Goal: Transaction & Acquisition: Purchase product/service

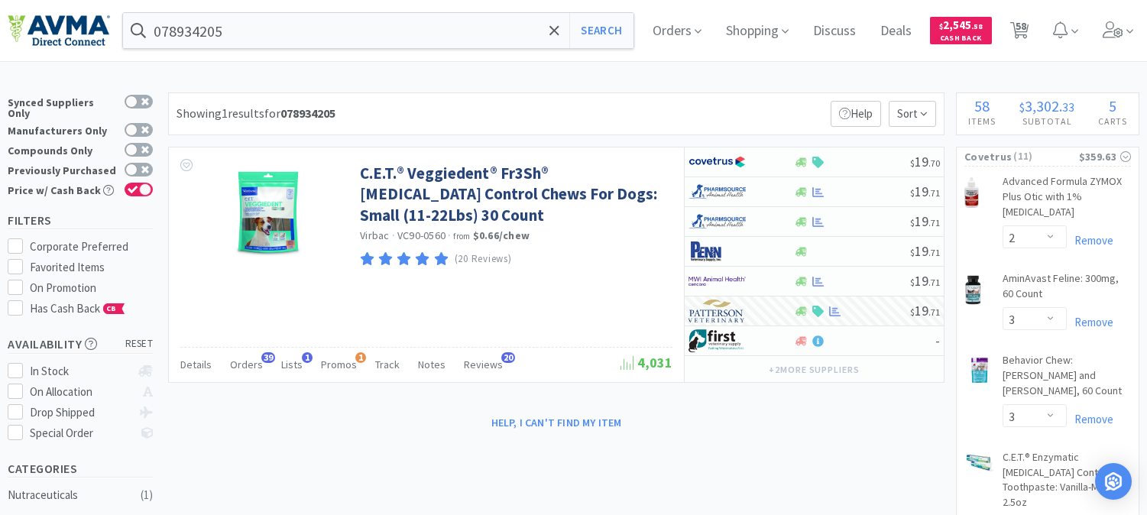
select select "2"
select select "3"
select select "8"
select select "1"
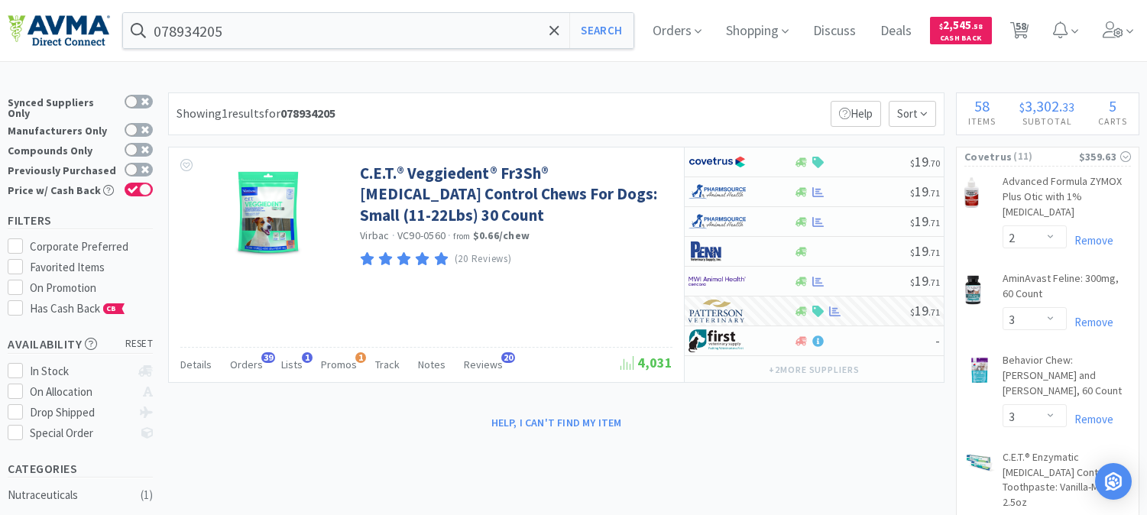
select select "2"
select select "1"
select select "2"
select select "1"
select select "3"
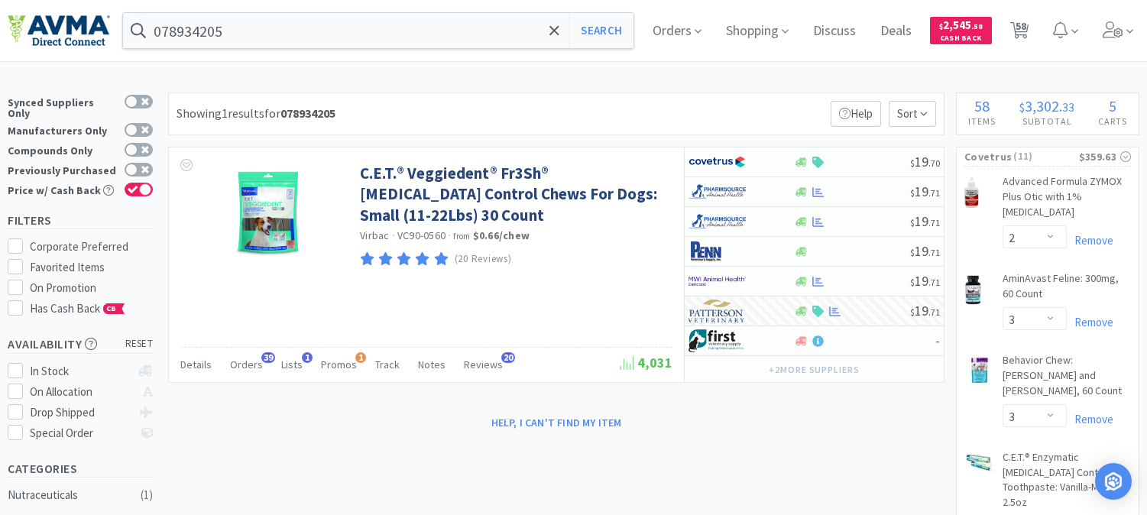
select select "1"
select select "2"
select select "1"
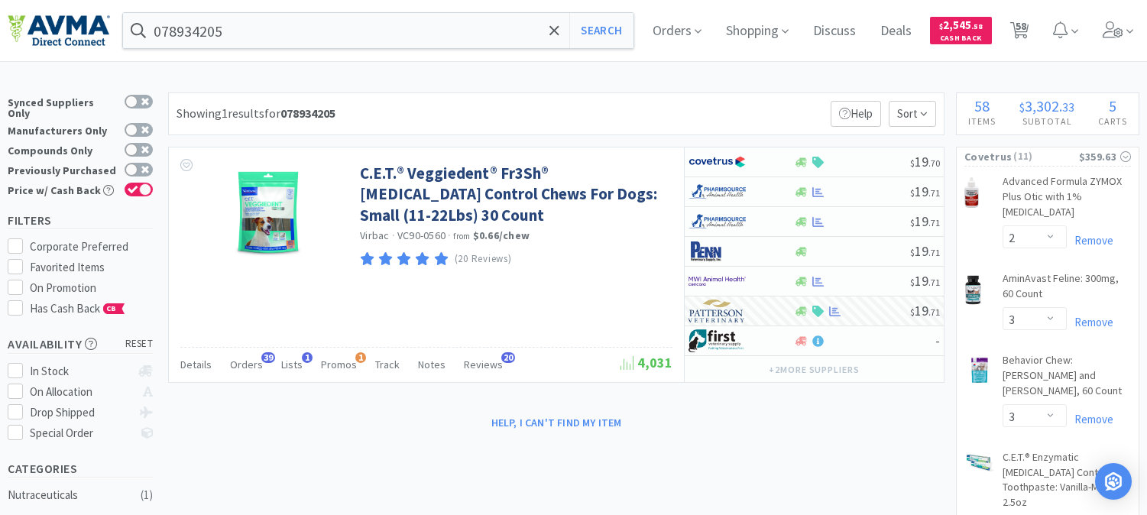
select select "1"
select select "24"
select select "1"
select select "4"
select select "1"
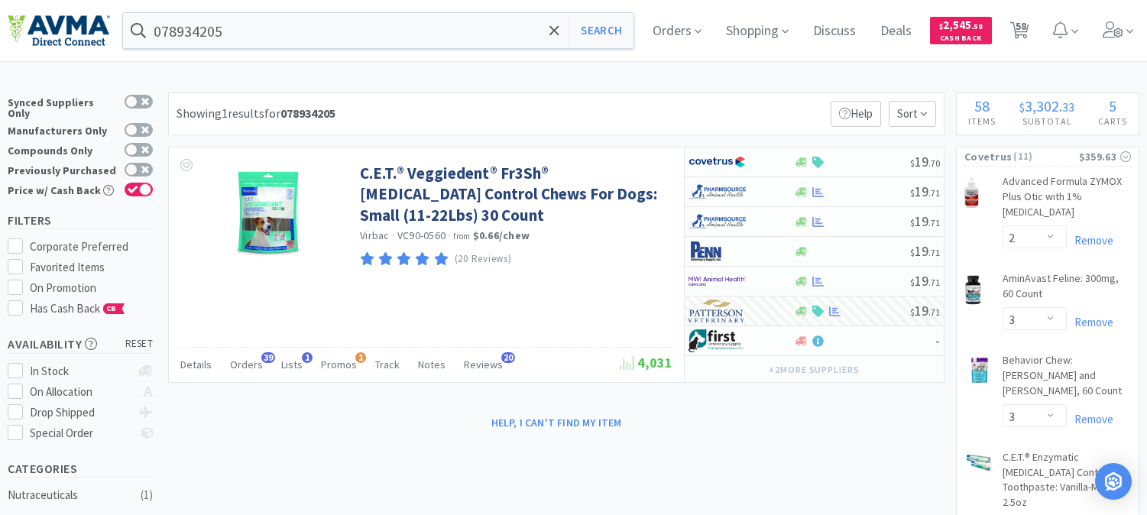
select select "1"
select select "12"
select select "2"
select select "4"
select select "5"
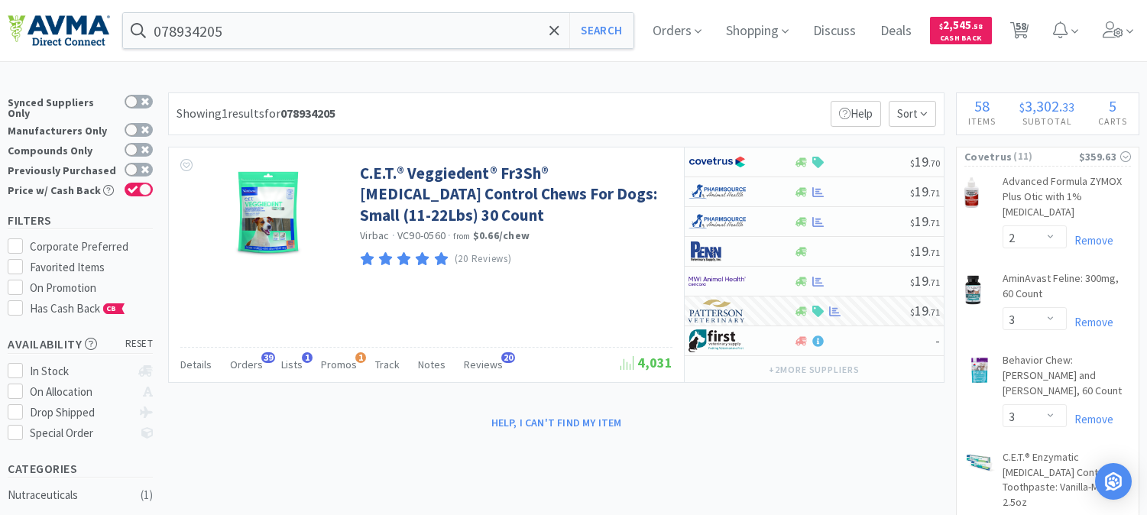
select select "2"
select select "1"
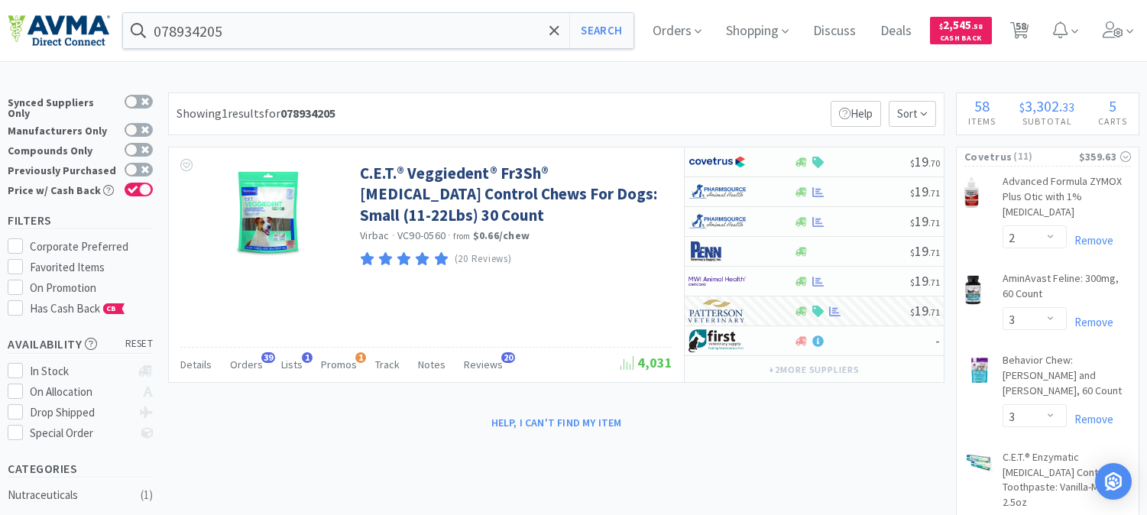
select select "1"
select select "2"
select select "10"
select select "8"
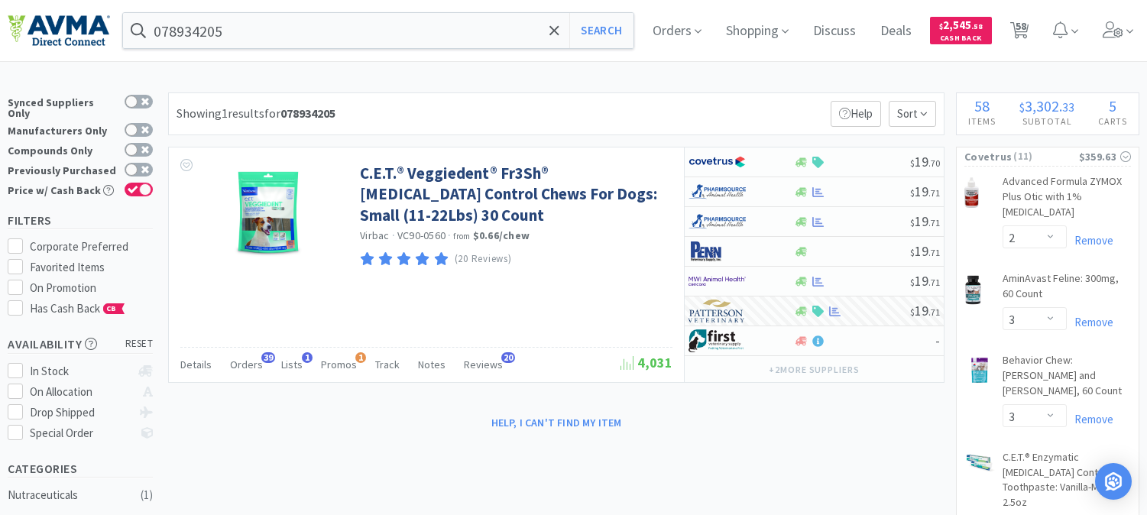
select select "1"
select select "5"
select select "1"
select select "12"
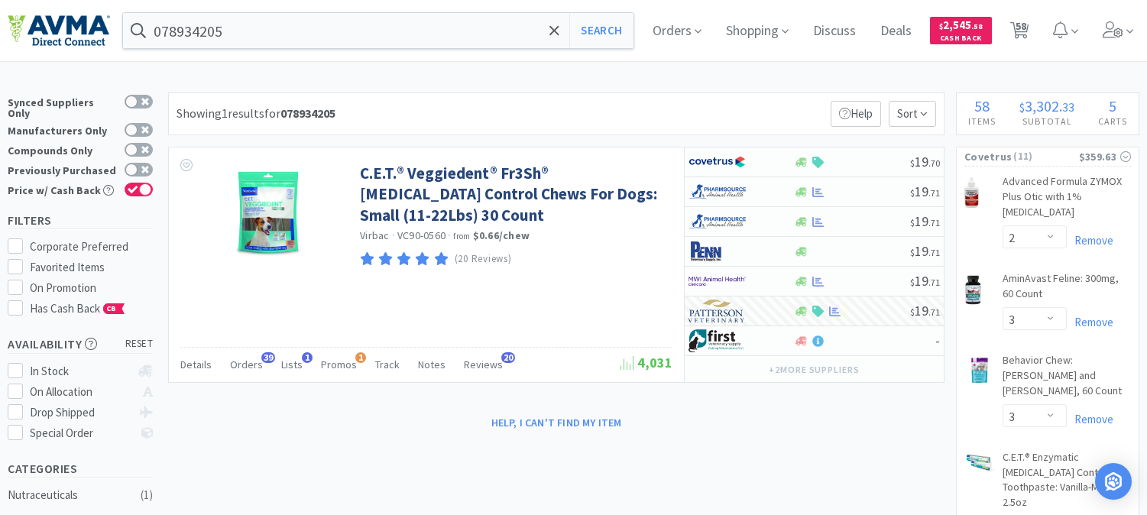
select select "5"
select select "4"
select select "1"
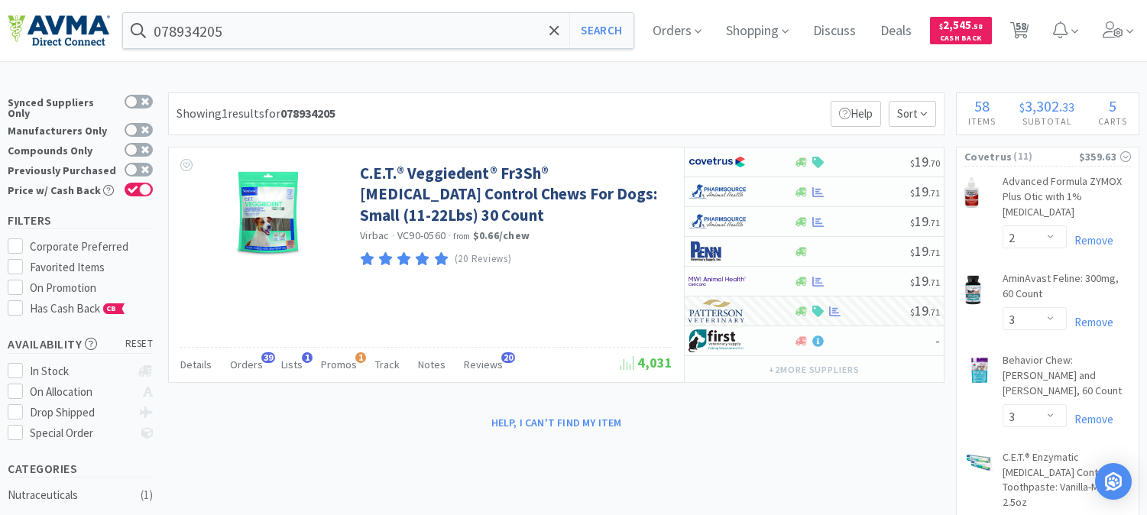
select select "1"
select select "13"
select select "12"
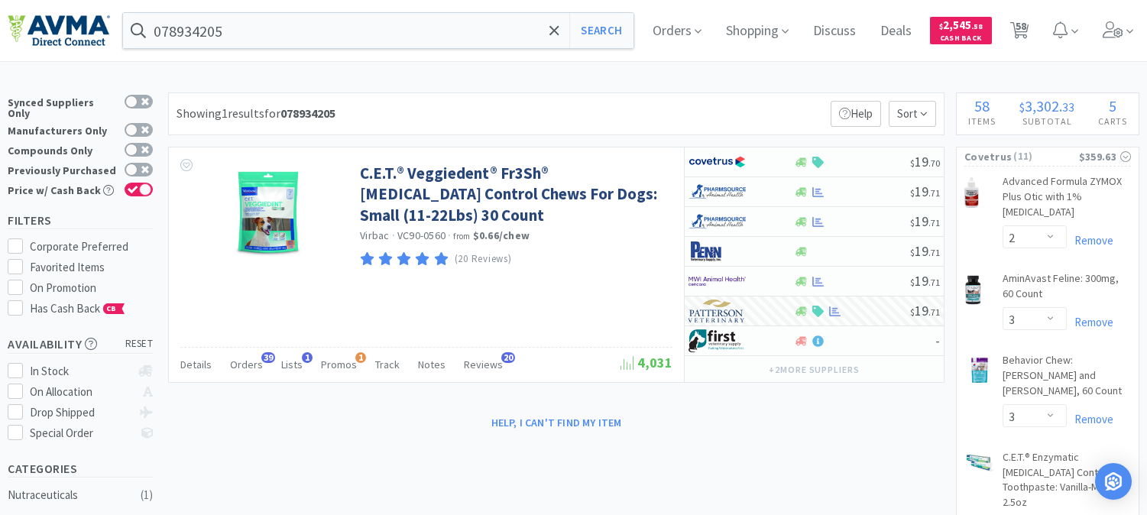
select select "1"
select select "5"
select select "8"
select select "6"
select select "8"
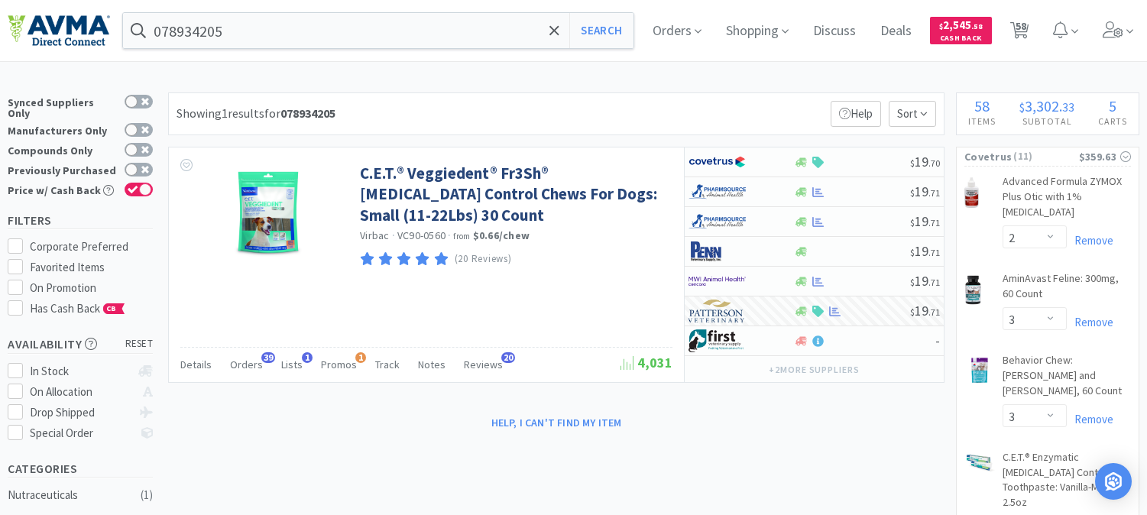
select select "3"
select select "12"
select select "1"
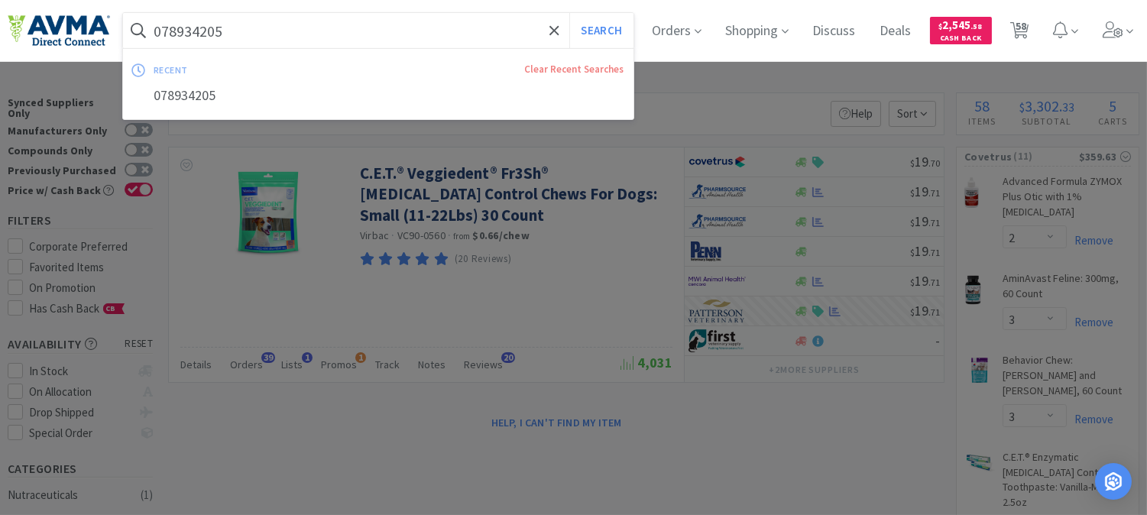
click at [255, 21] on input "078934205" at bounding box center [378, 30] width 511 height 35
paste input "48257"
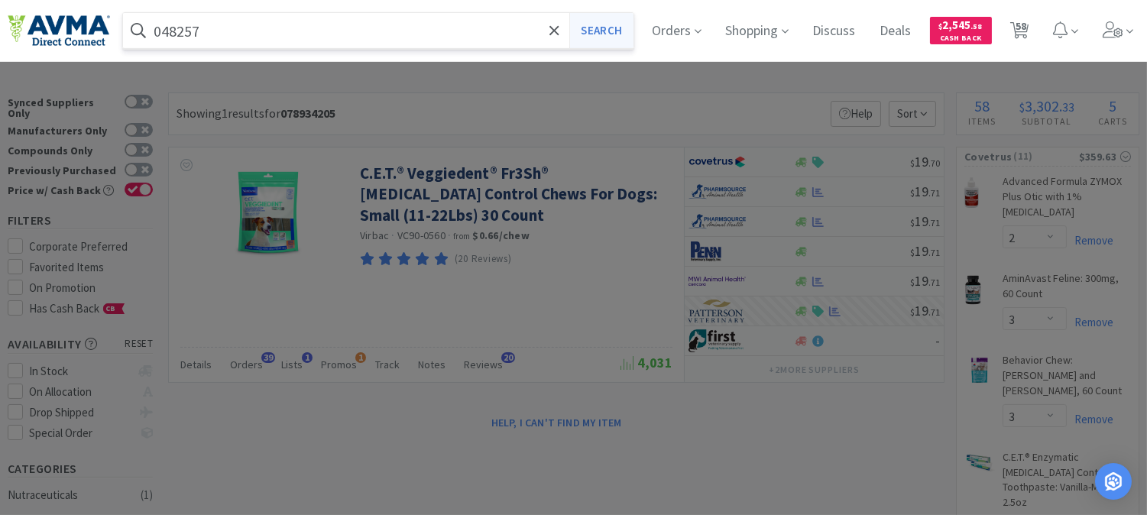
type input "048257"
click at [598, 26] on button "Search" at bounding box center [601, 30] width 63 height 35
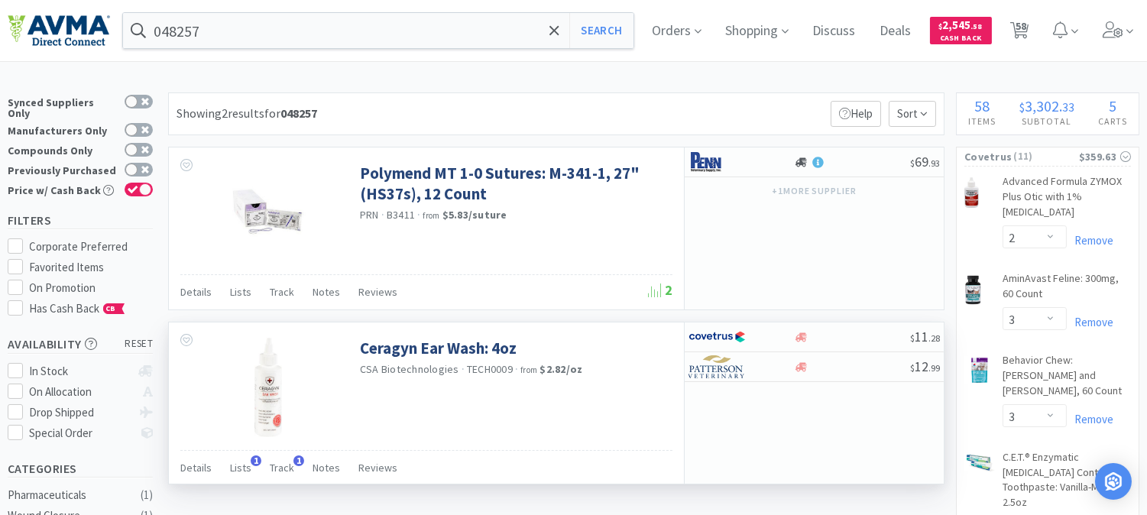
click at [556, 420] on div "Ceragyn Ear Wash: 4oz CSA Biotechnologies · TECH0009 · from $2.82 / oz" at bounding box center [426, 386] width 515 height 127
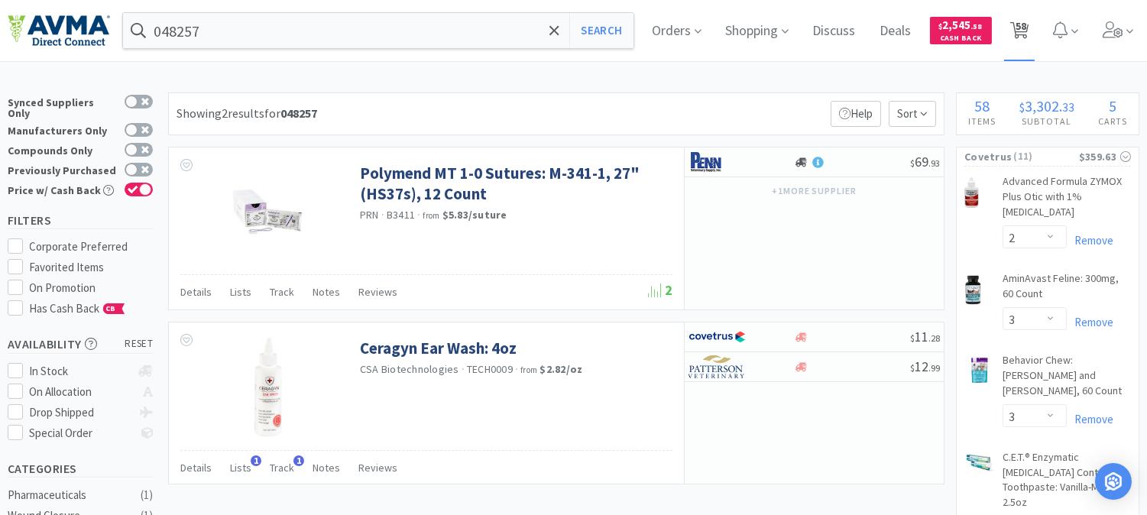
click at [1027, 26] on span "58" at bounding box center [1021, 25] width 11 height 61
select select "2"
select select "3"
select select "8"
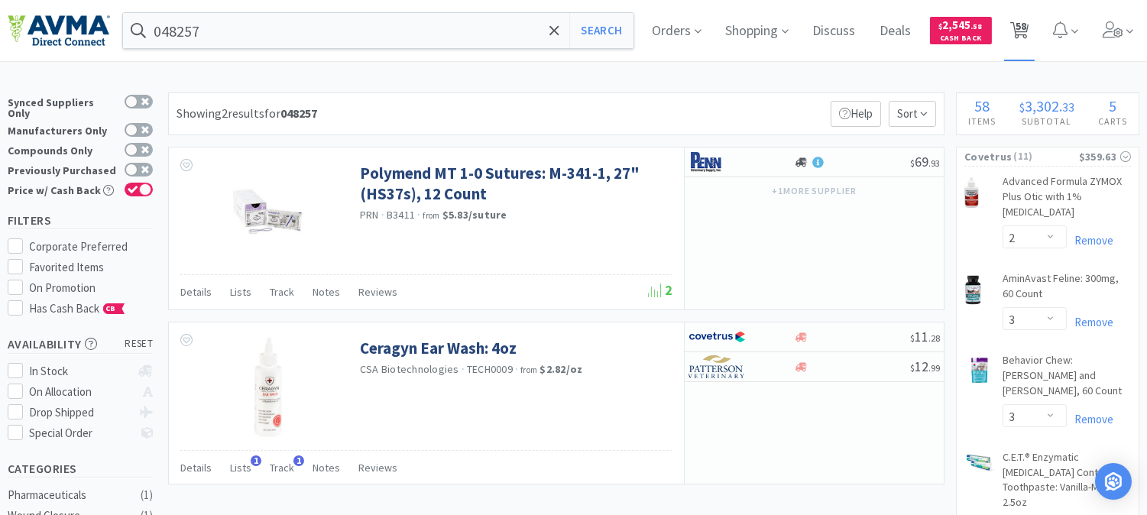
select select "1"
select select "2"
select select "1"
select select "2"
select select "1"
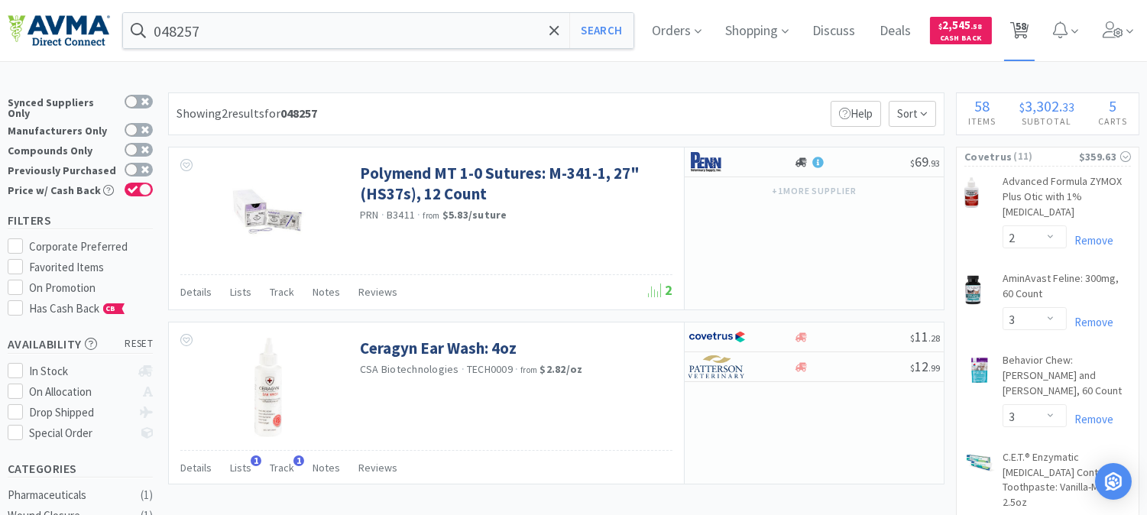
select select "3"
select select "1"
select select "2"
select select "1"
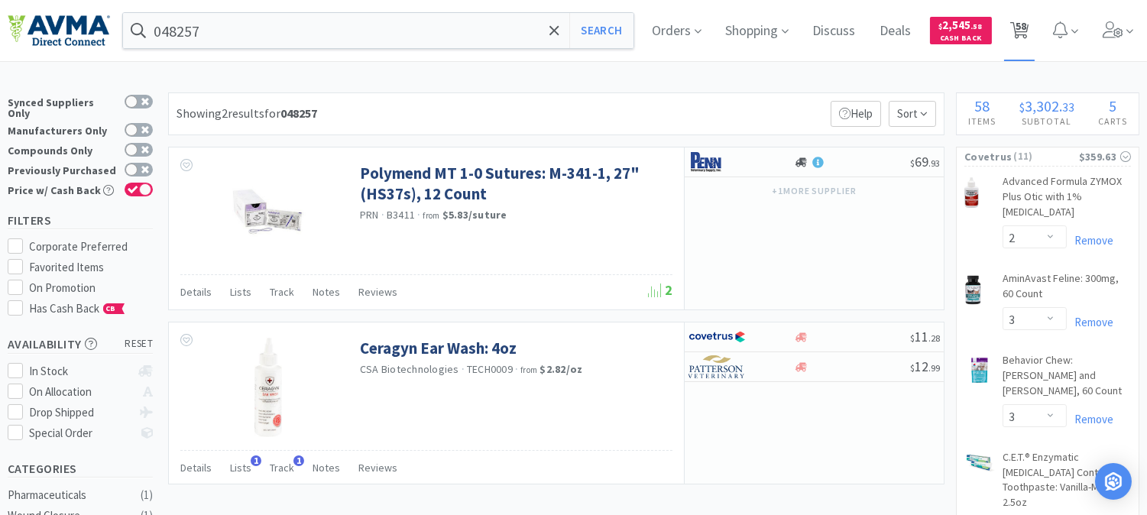
select select "1"
select select "24"
select select "1"
select select "4"
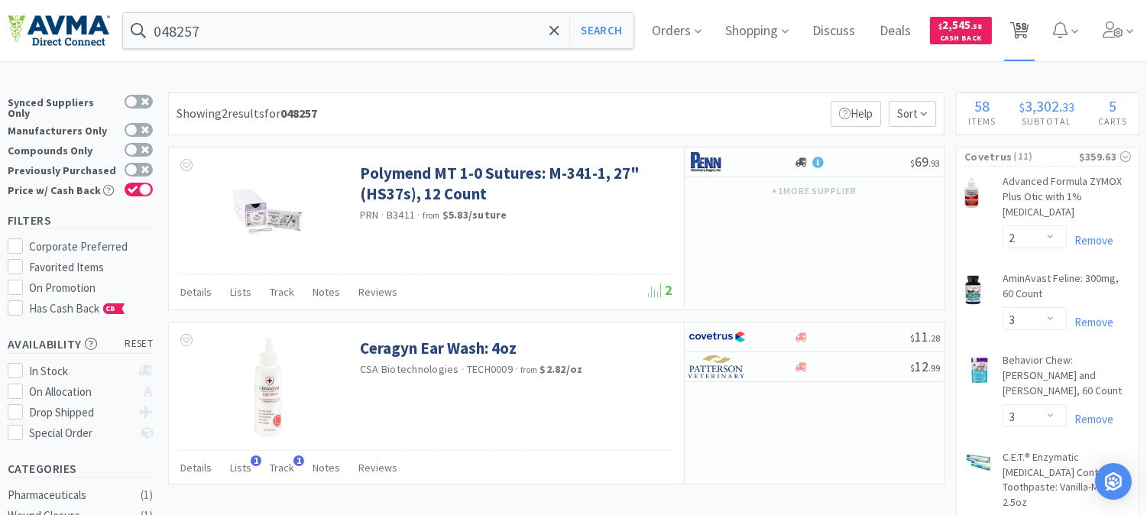
select select "1"
select select "12"
select select "2"
select select "4"
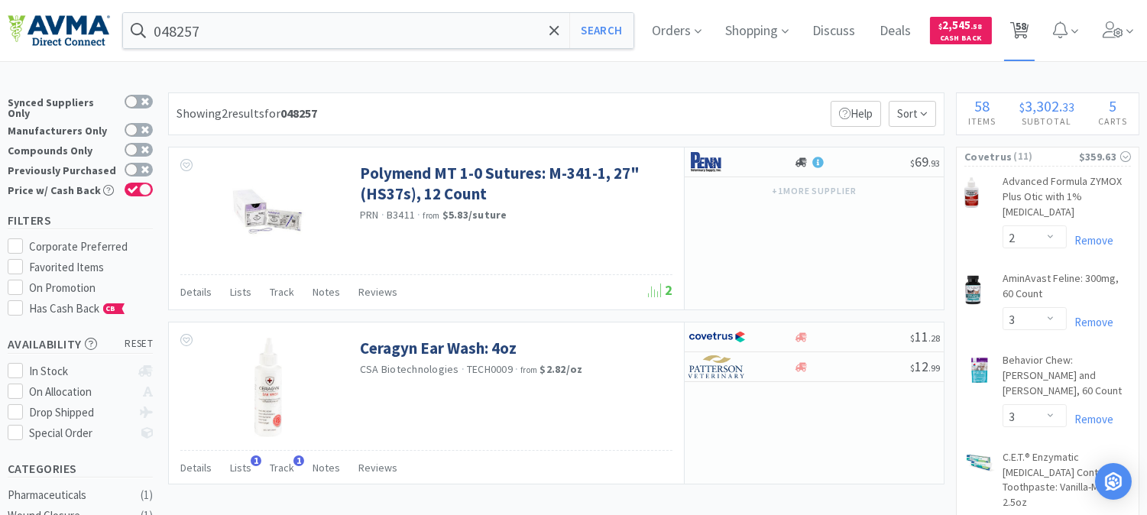
select select "5"
select select "2"
select select "1"
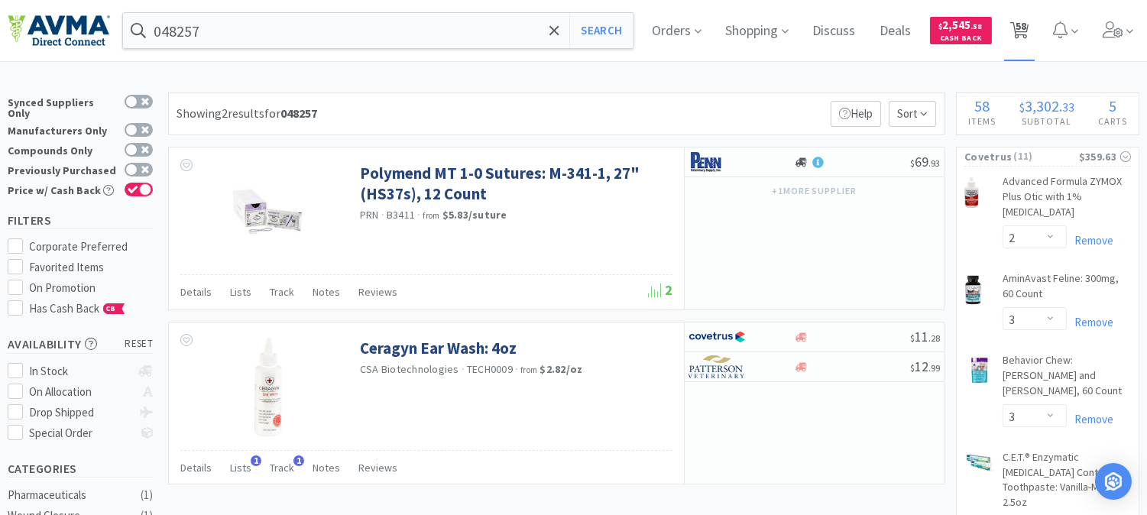
select select "1"
select select "2"
select select "10"
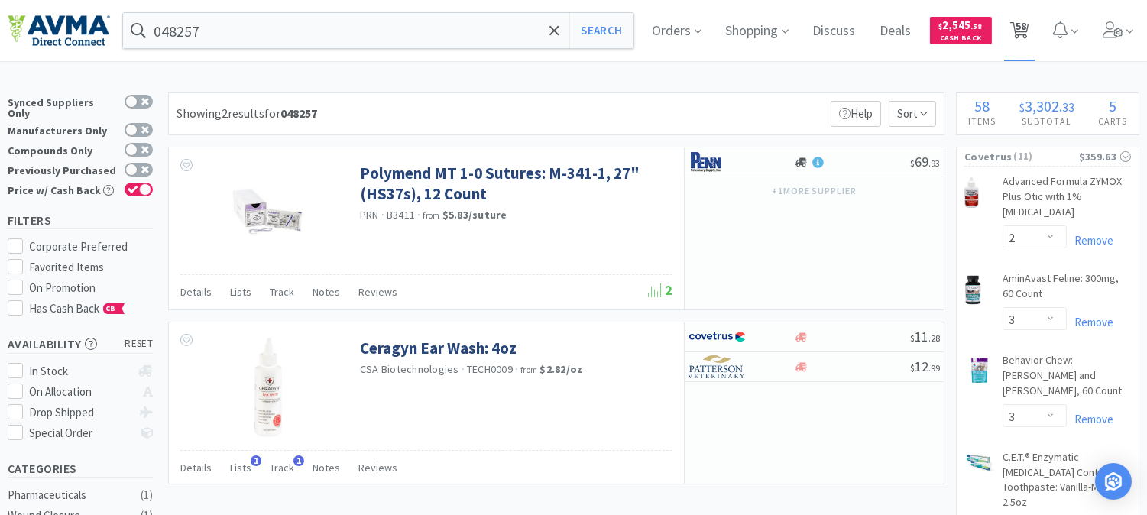
select select "8"
select select "1"
select select "5"
select select "1"
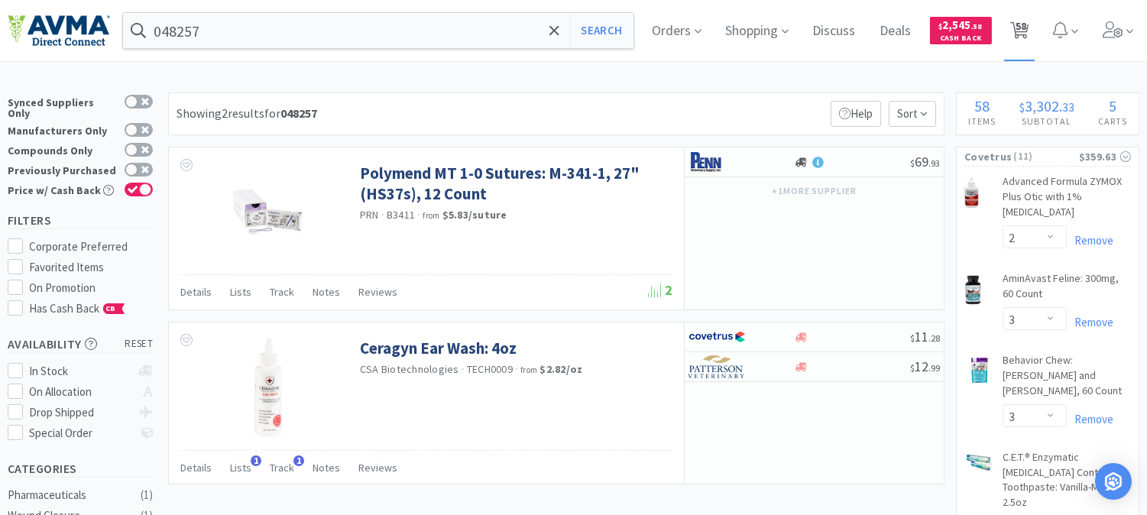
select select "12"
select select "5"
select select "4"
select select "1"
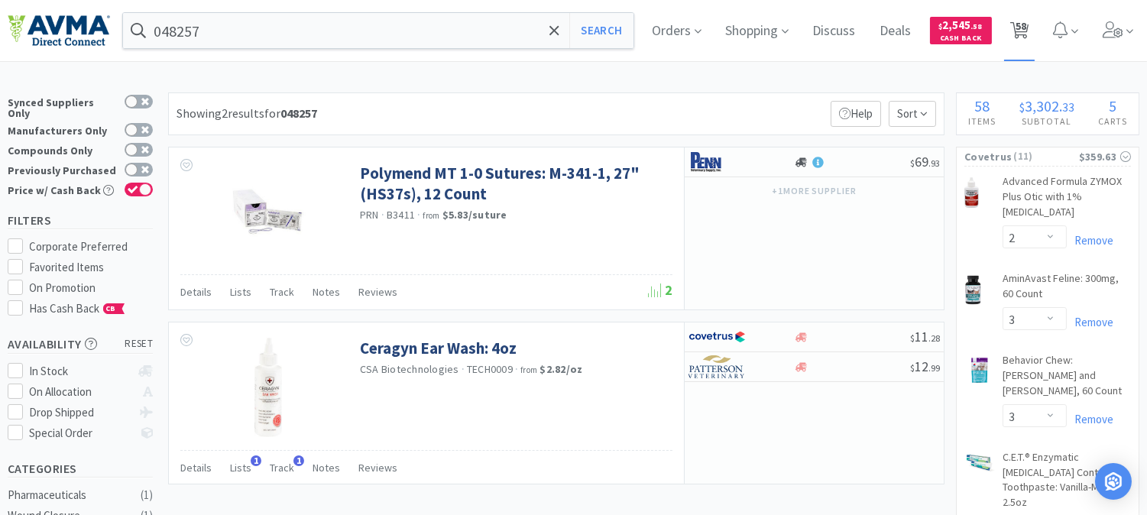
select select "1"
select select "13"
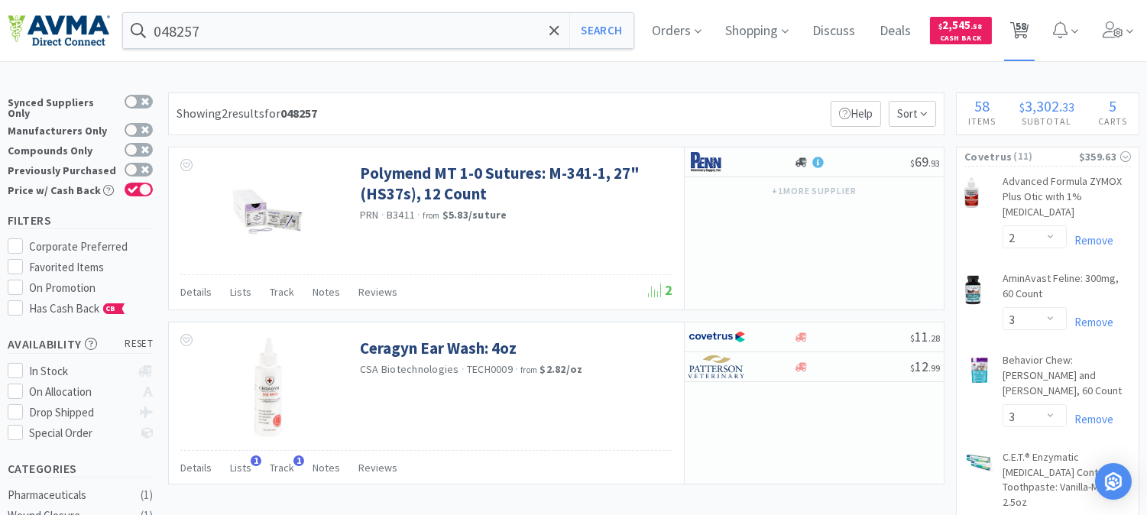
select select "12"
select select "1"
select select "5"
select select "8"
select select "6"
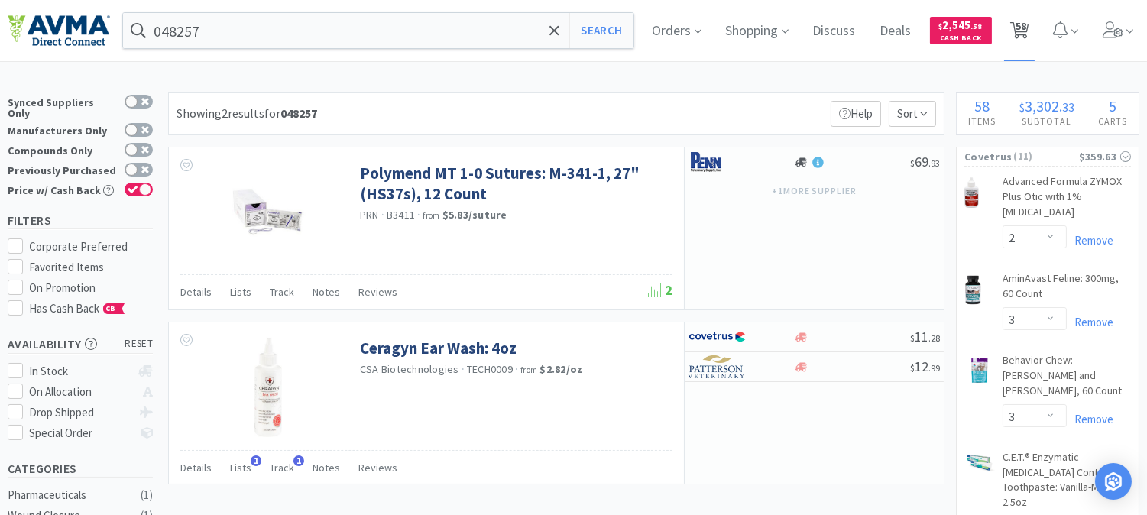
select select "8"
select select "3"
select select "12"
select select "1"
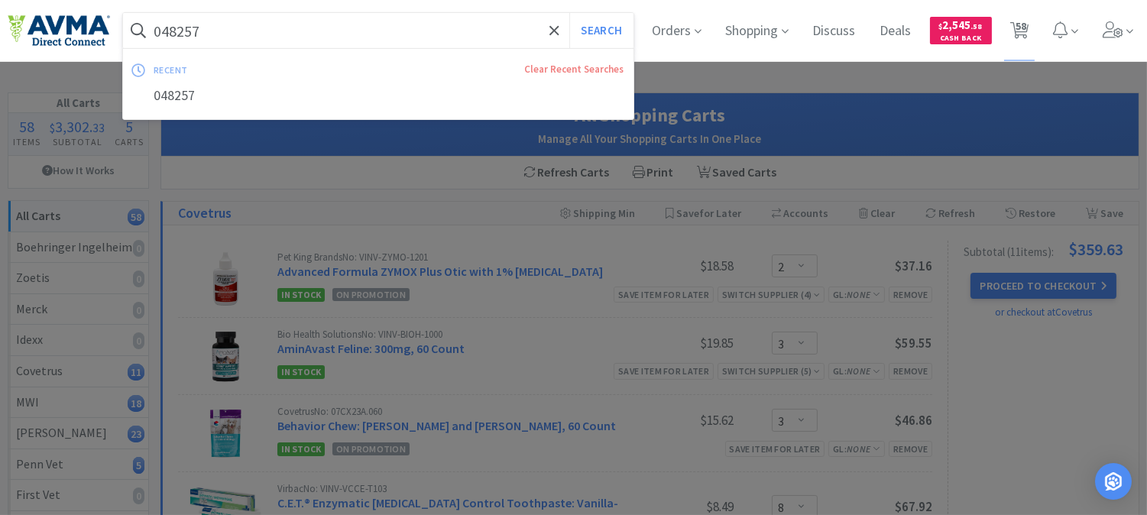
click at [269, 40] on input "048257" at bounding box center [378, 30] width 511 height 35
paste input "78932373"
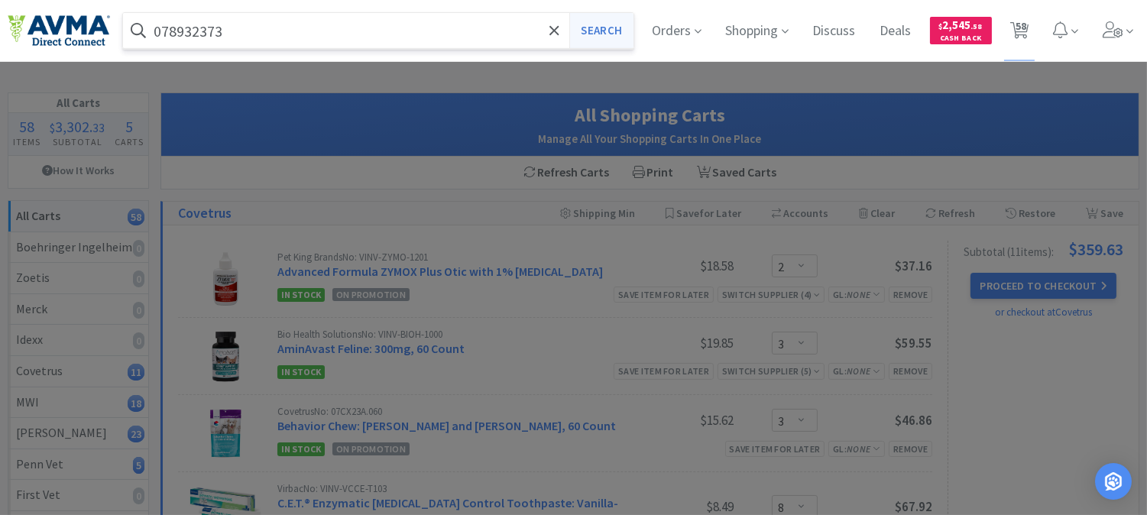
type input "078932373"
click at [594, 33] on button "Search" at bounding box center [601, 30] width 63 height 35
select select "2"
select select "3"
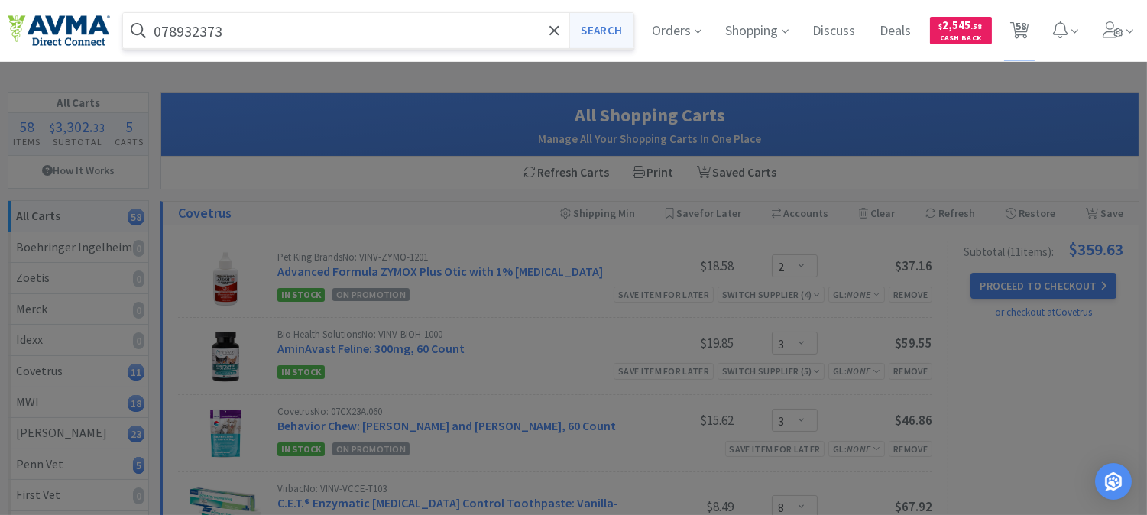
select select "8"
select select "1"
select select "2"
select select "1"
select select "2"
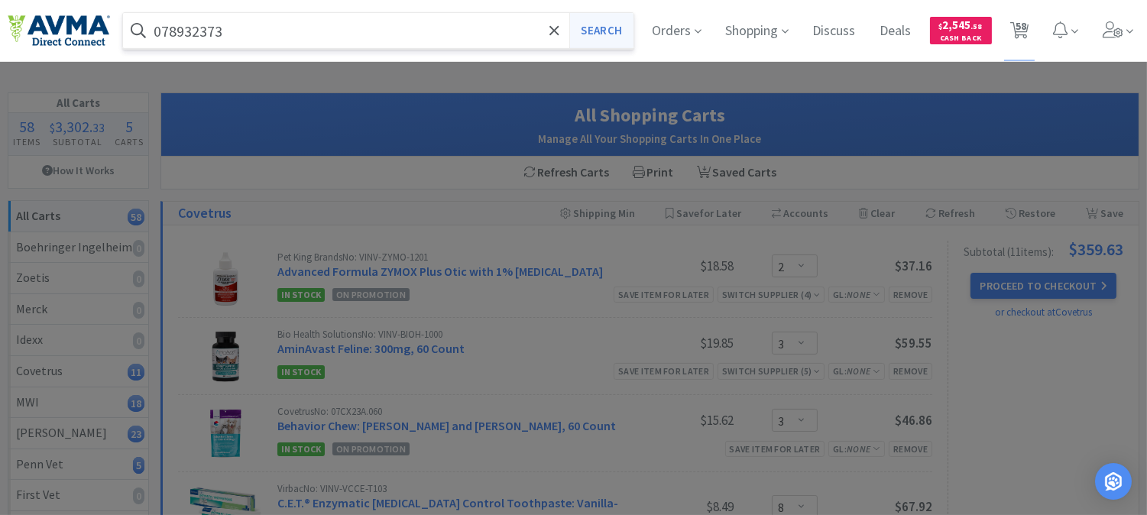
select select "1"
select select "3"
select select "1"
select select "2"
select select "1"
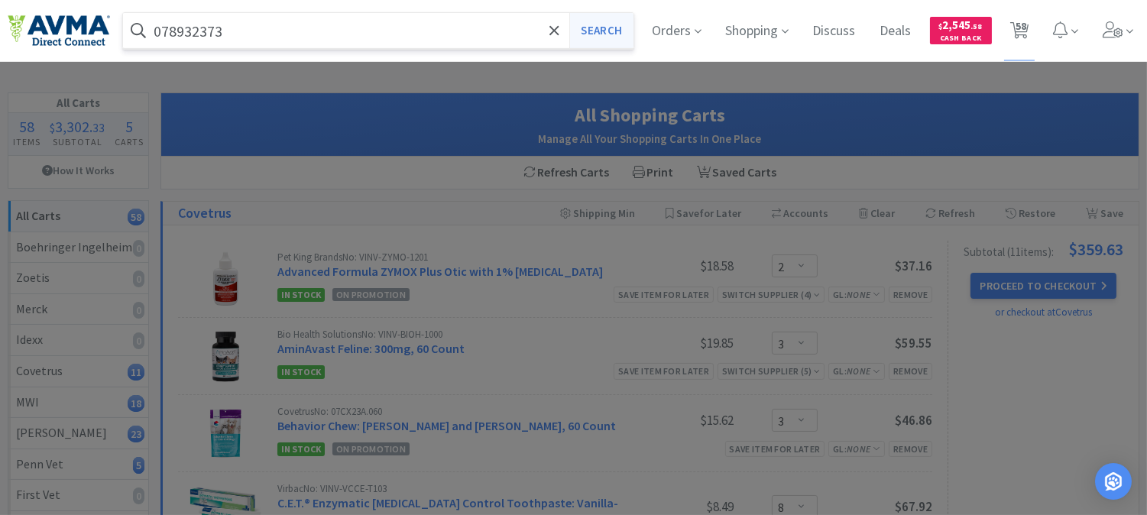
select select "1"
select select "24"
select select "1"
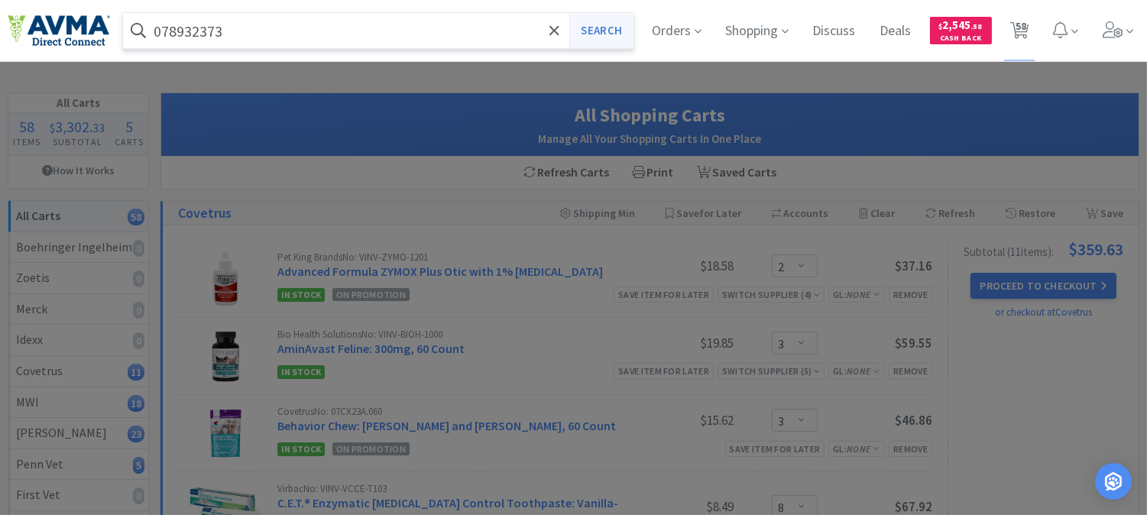
select select "4"
select select "1"
select select "12"
select select "2"
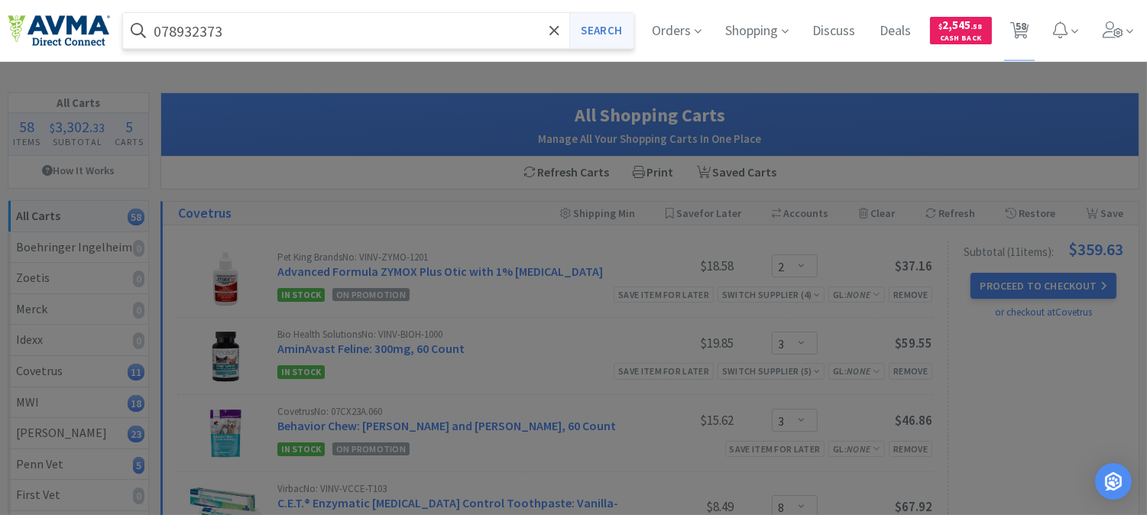
select select "4"
select select "5"
select select "2"
select select "1"
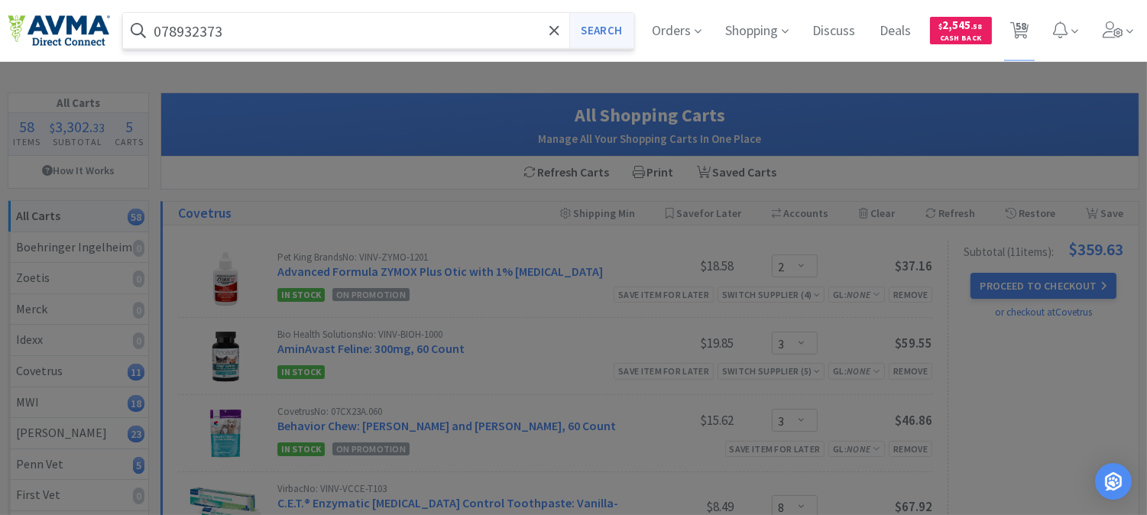
select select "1"
select select "2"
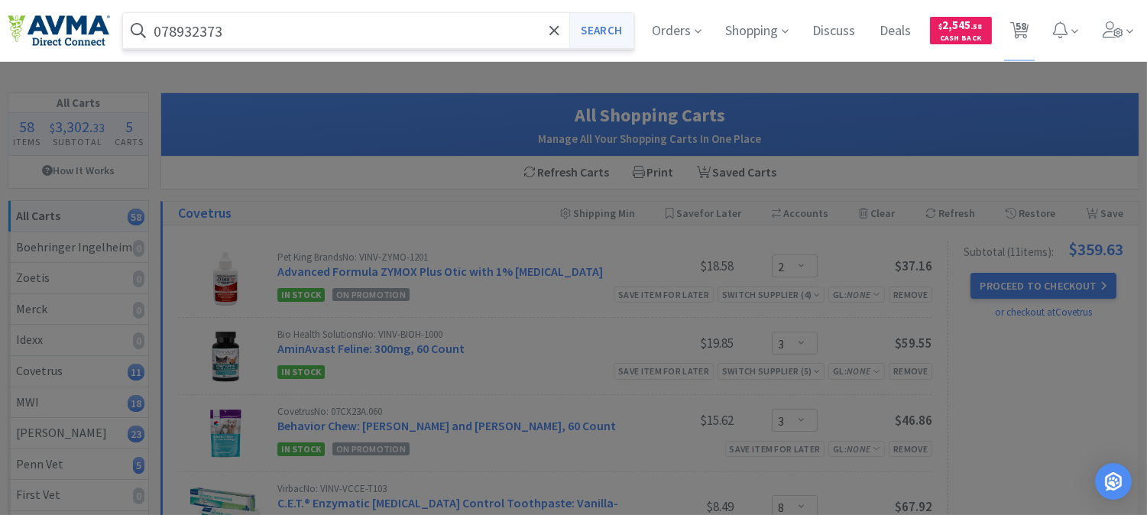
select select "10"
select select "8"
select select "1"
select select "5"
select select "1"
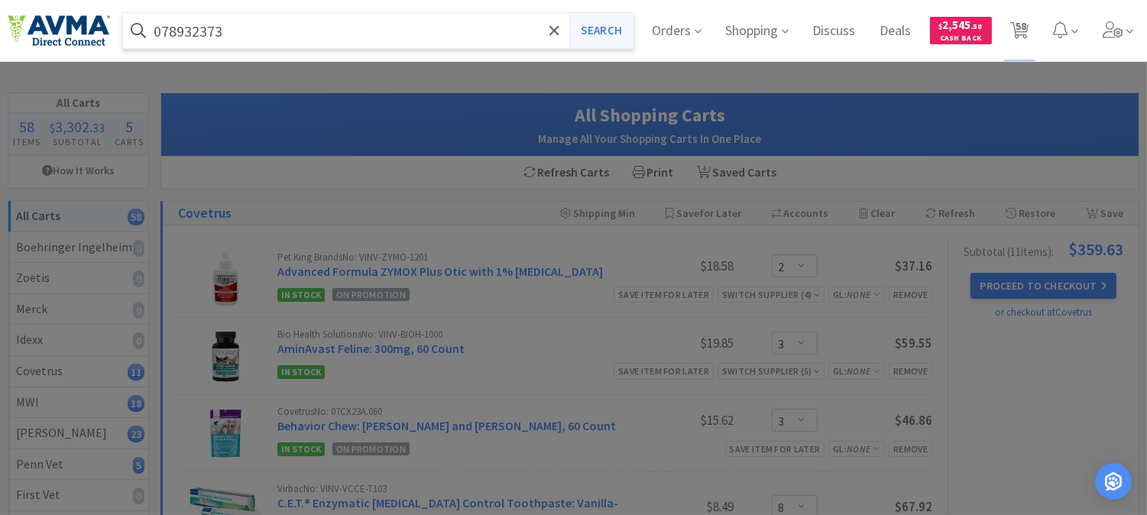
select select "1"
select select "12"
select select "5"
select select "4"
select select "1"
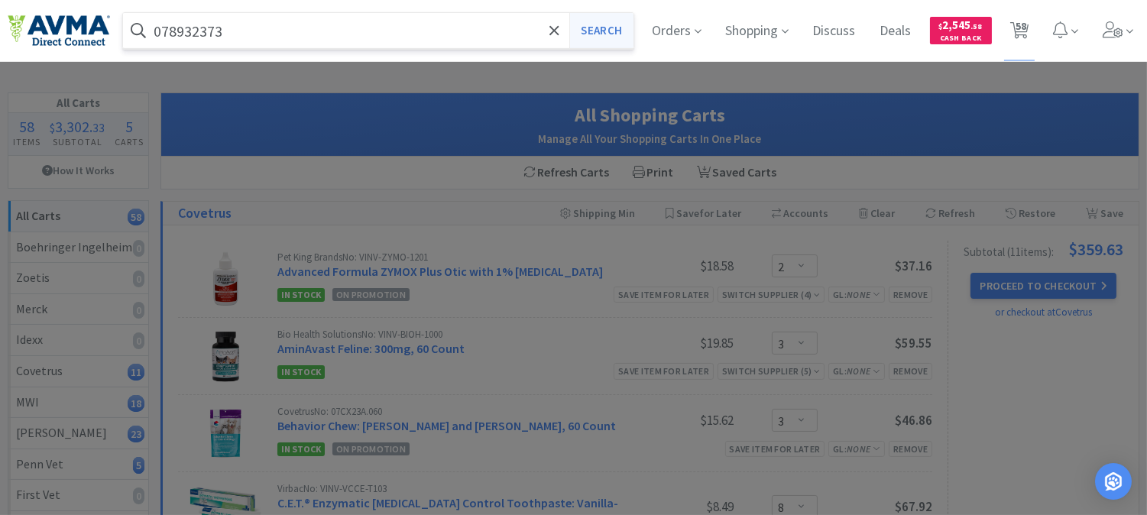
select select "1"
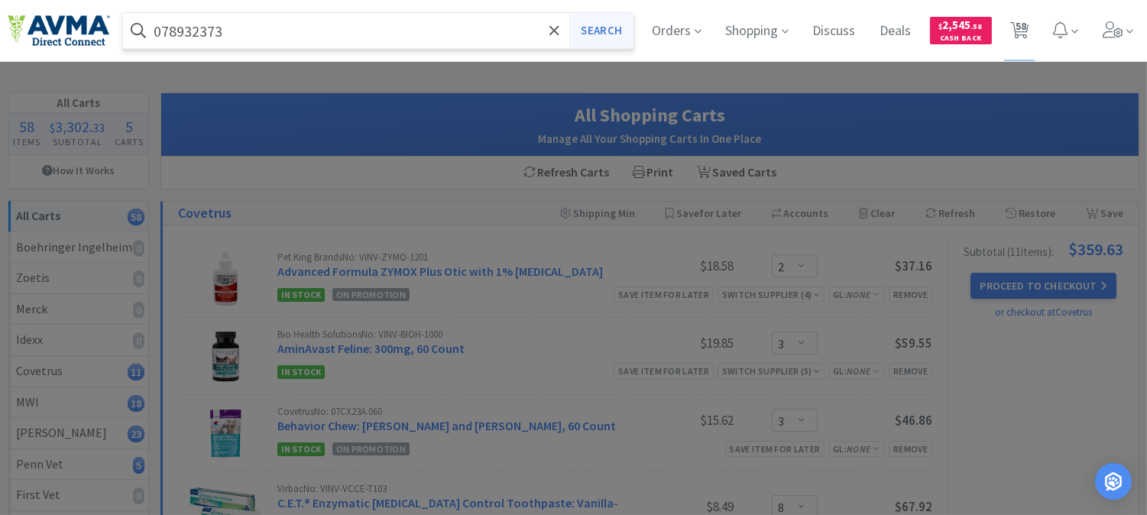
select select "13"
select select "12"
select select "1"
select select "5"
select select "8"
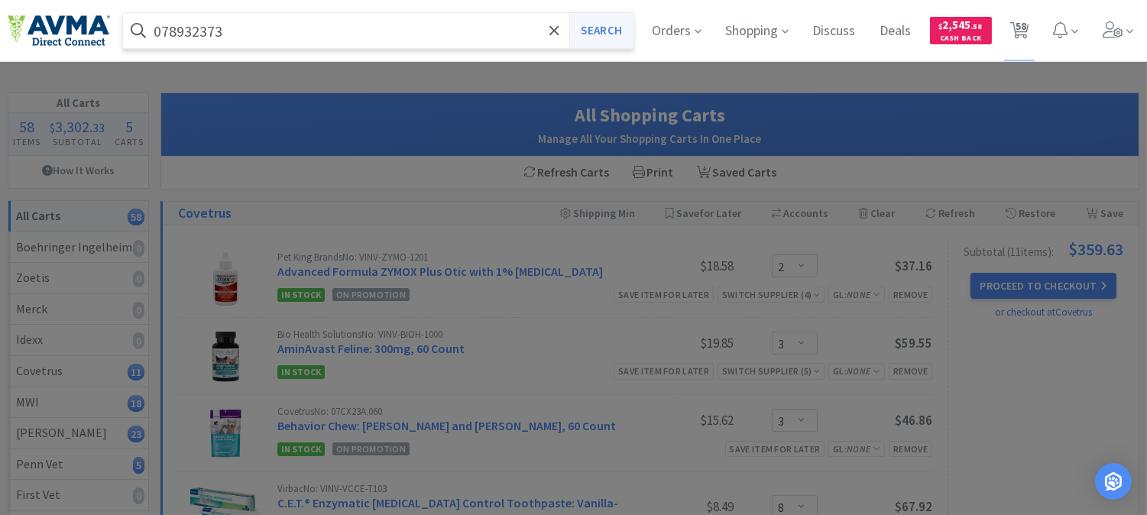
select select "6"
select select "8"
select select "3"
select select "12"
select select "1"
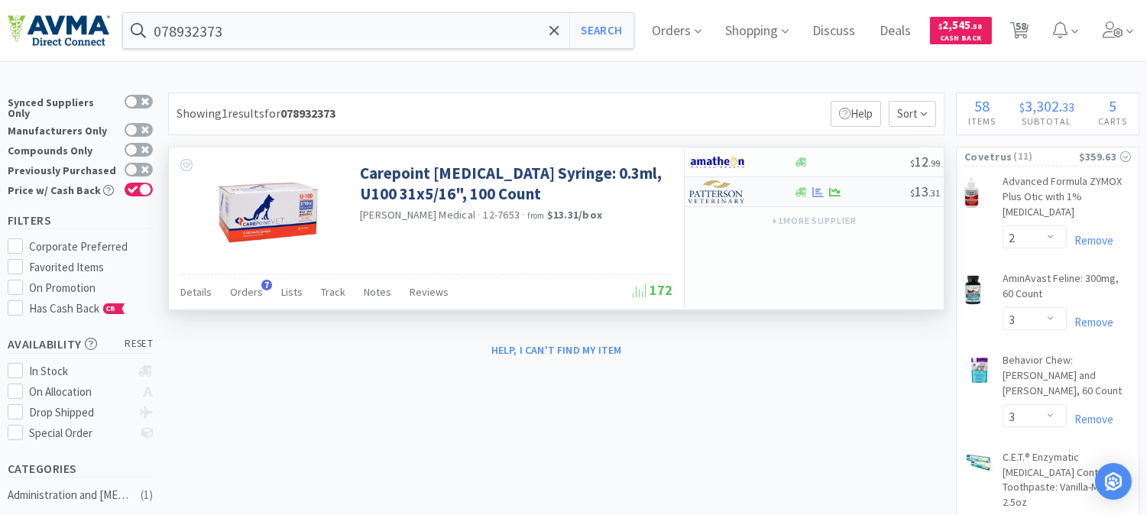
click at [712, 191] on img at bounding box center [717, 191] width 57 height 23
select select "1"
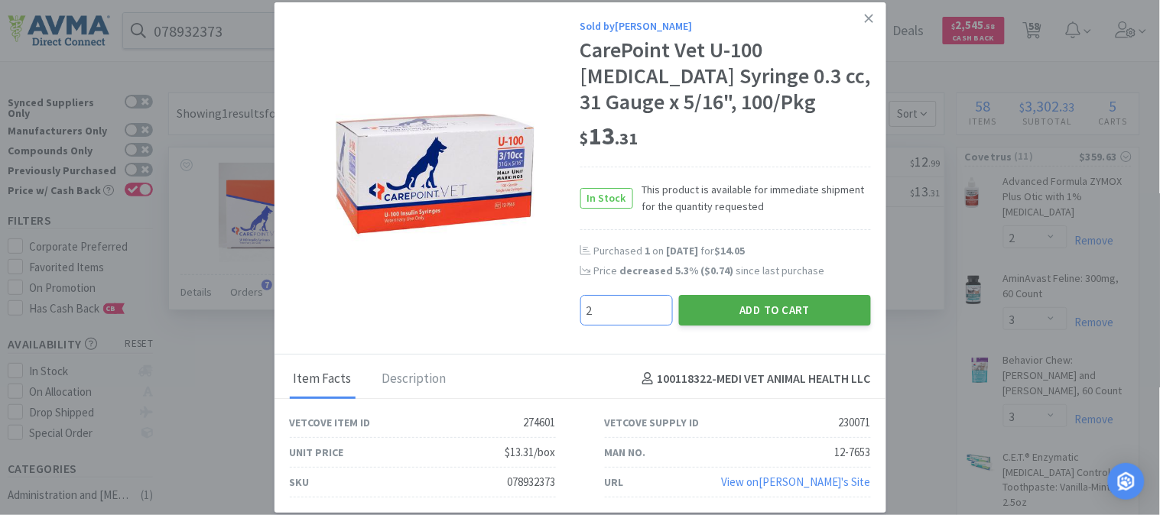
type input "2"
click at [811, 312] on button "Add to Cart" at bounding box center [775, 310] width 192 height 31
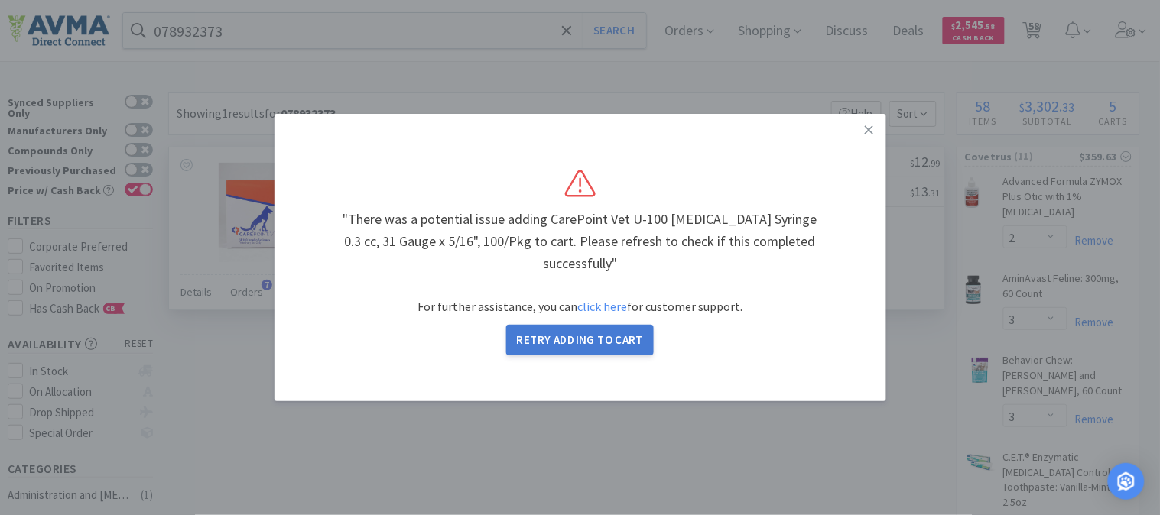
select select "1"
select select "2"
select select "10"
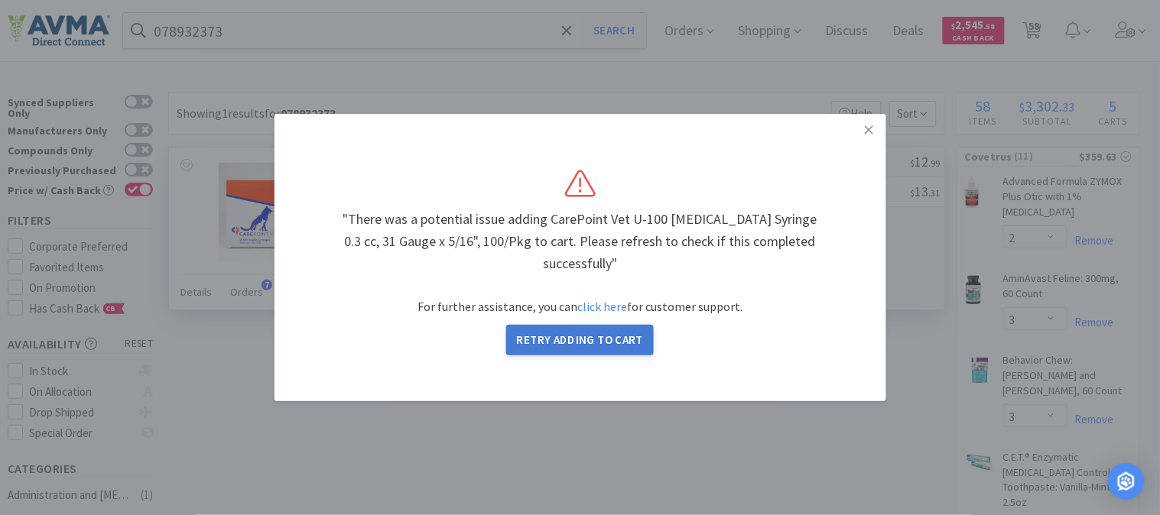
select select "8"
select select "1"
select select "5"
select select "1"
select select "2"
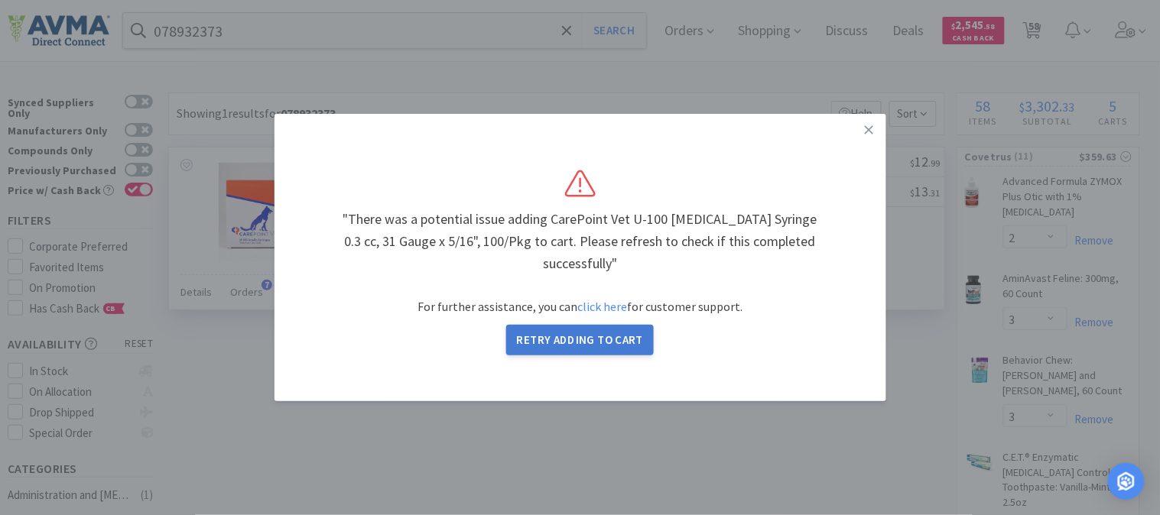
select select "1"
select select "12"
select select "5"
select select "4"
select select "1"
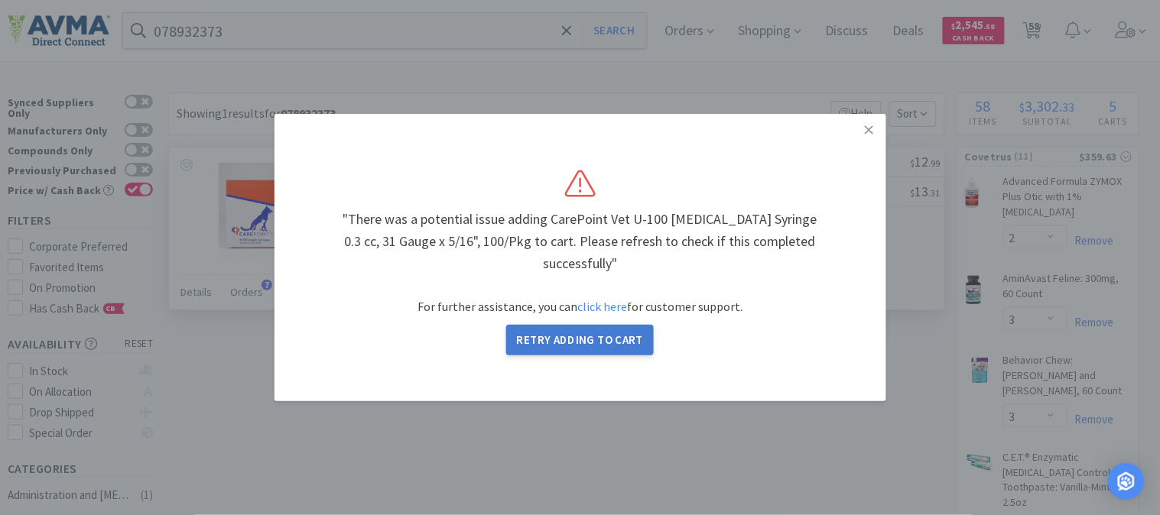
select select "1"
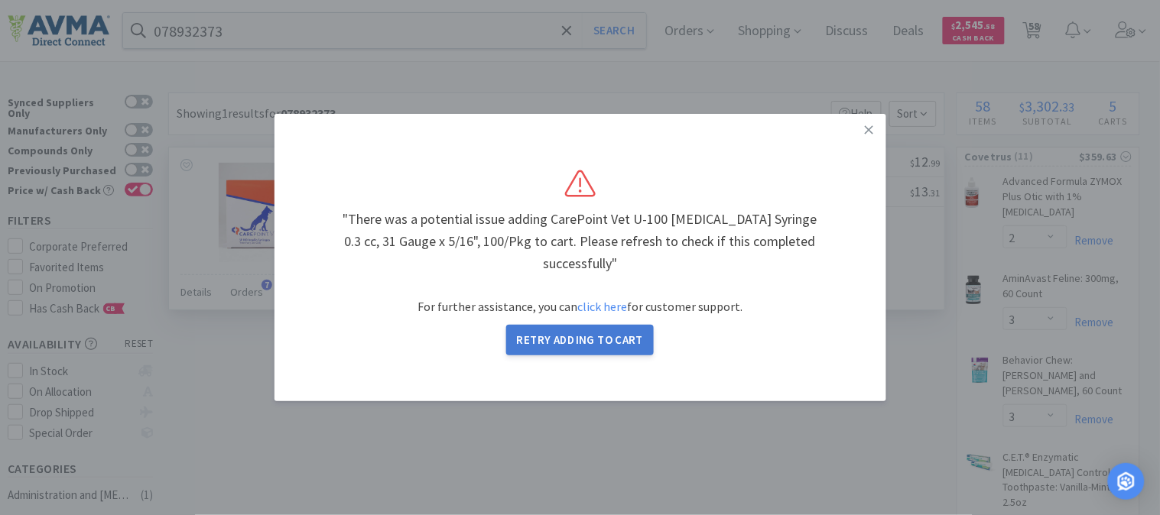
select select "13"
select select "12"
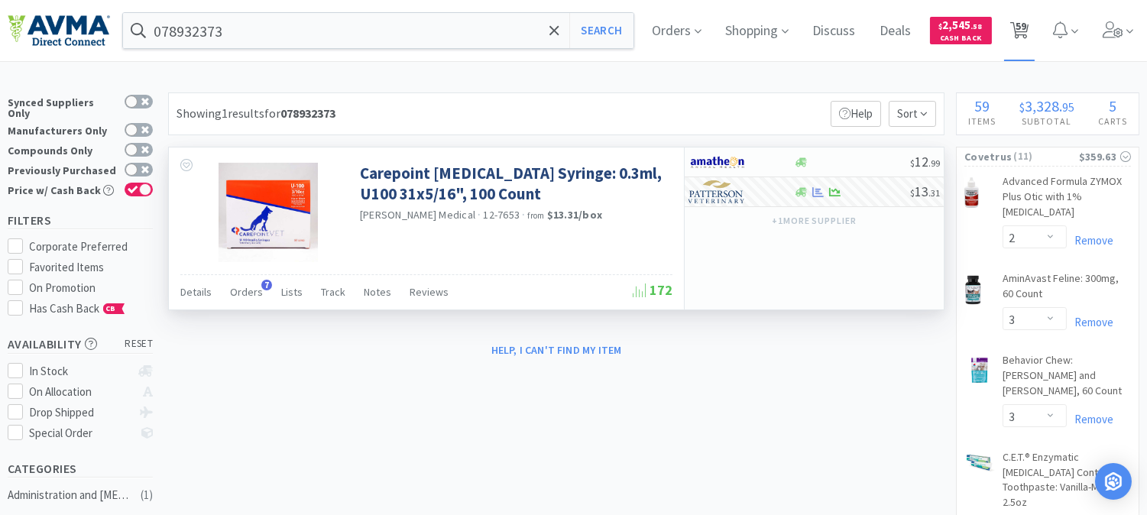
click at [1027, 31] on span "59" at bounding box center [1021, 25] width 11 height 61
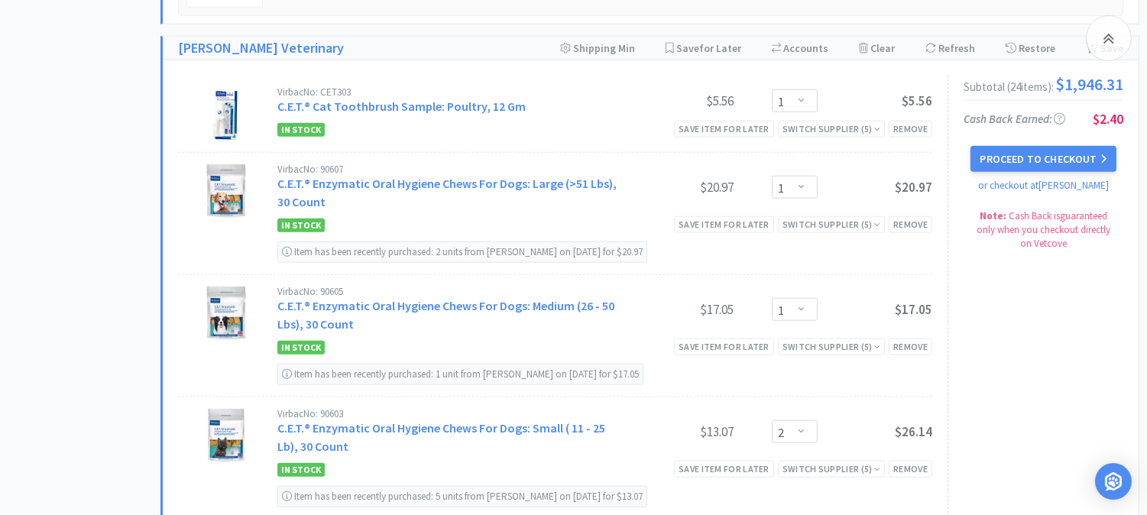
scroll to position [3143, 0]
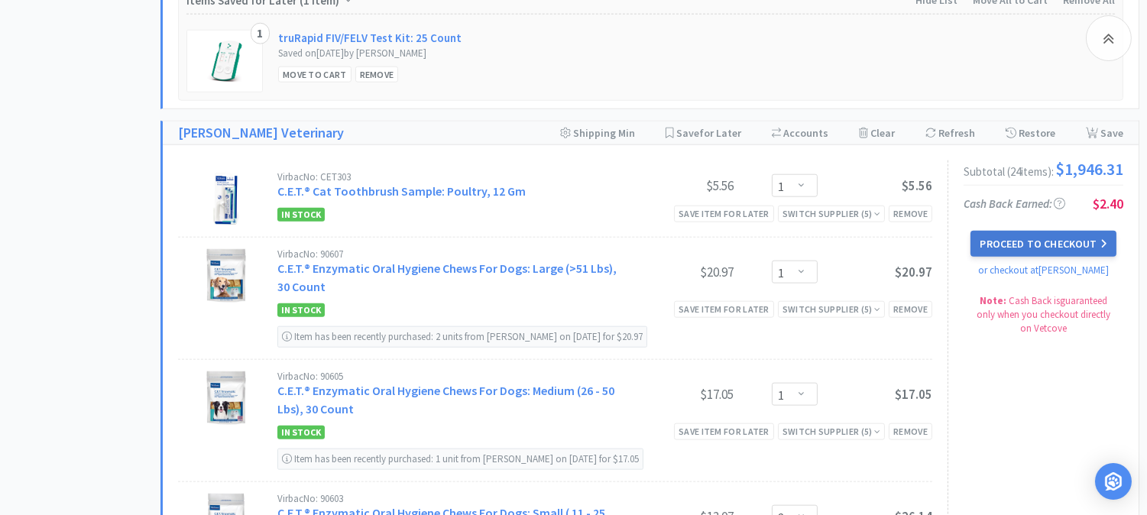
click at [1044, 235] on button "Proceed to Checkout" at bounding box center [1043, 244] width 145 height 26
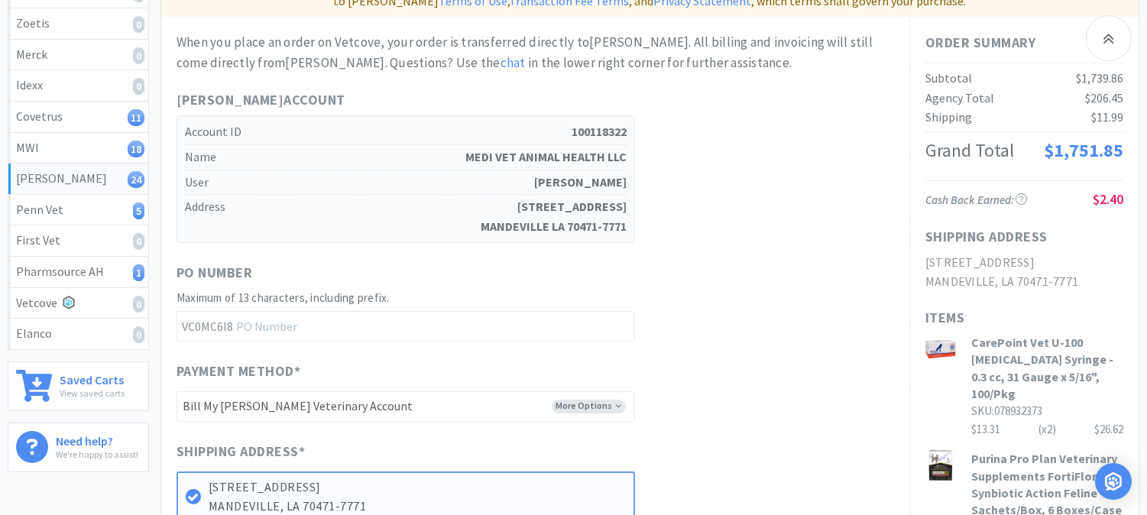
scroll to position [339, 0]
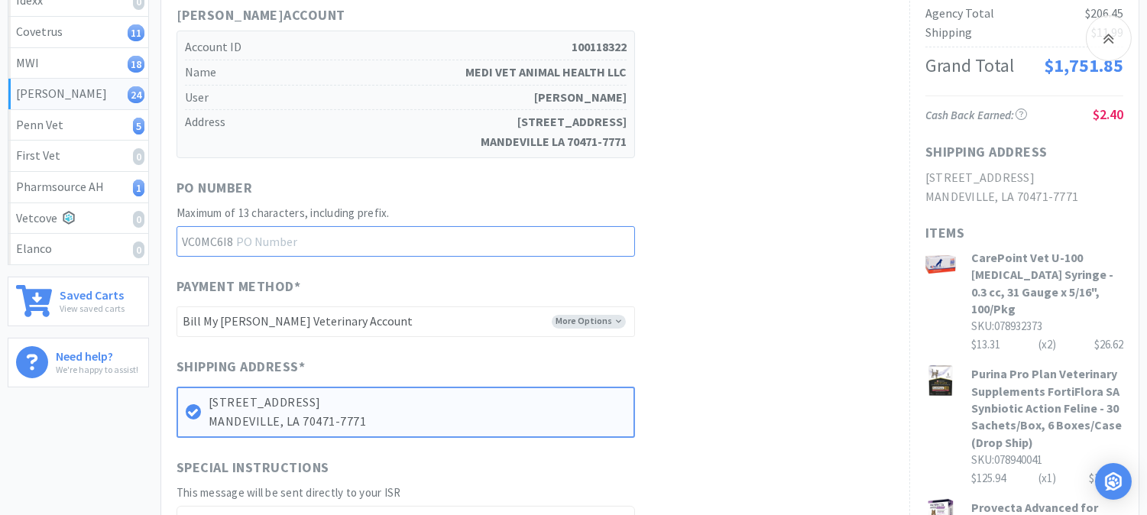
click at [330, 226] on input "text" at bounding box center [406, 241] width 459 height 31
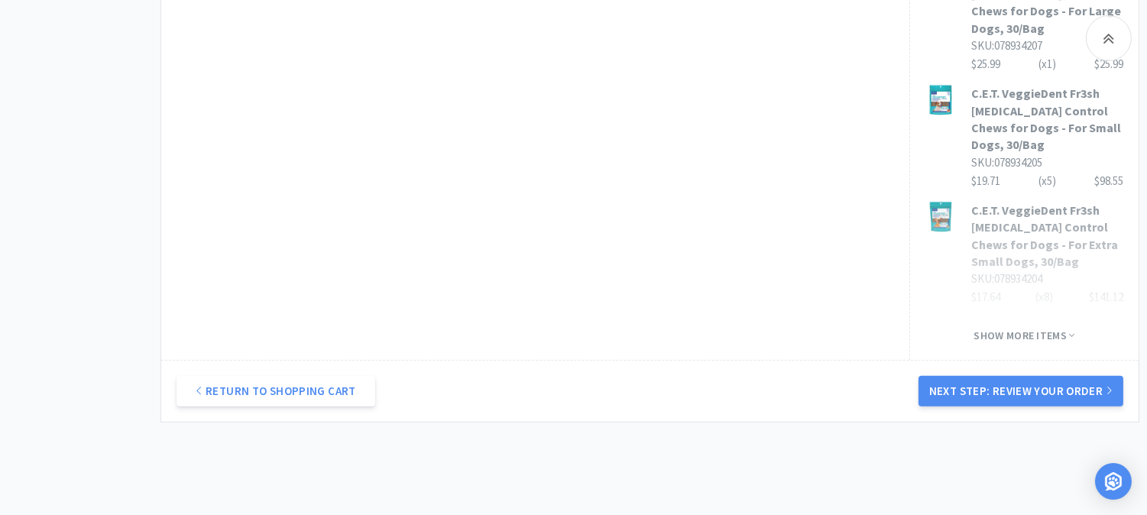
scroll to position [1361, 0]
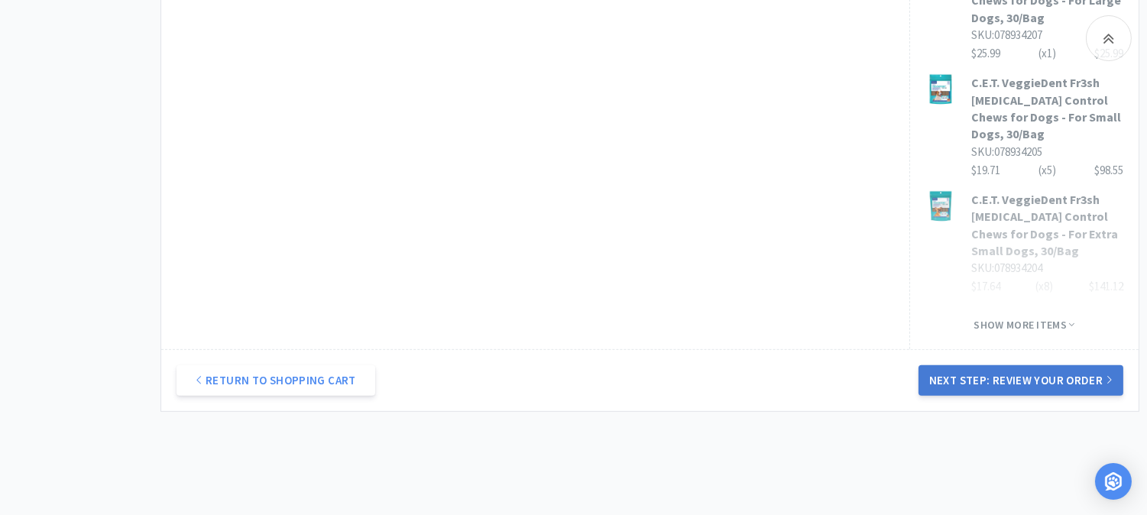
click at [1017, 365] on button "Next Step: Review Your Order" at bounding box center [1021, 380] width 205 height 31
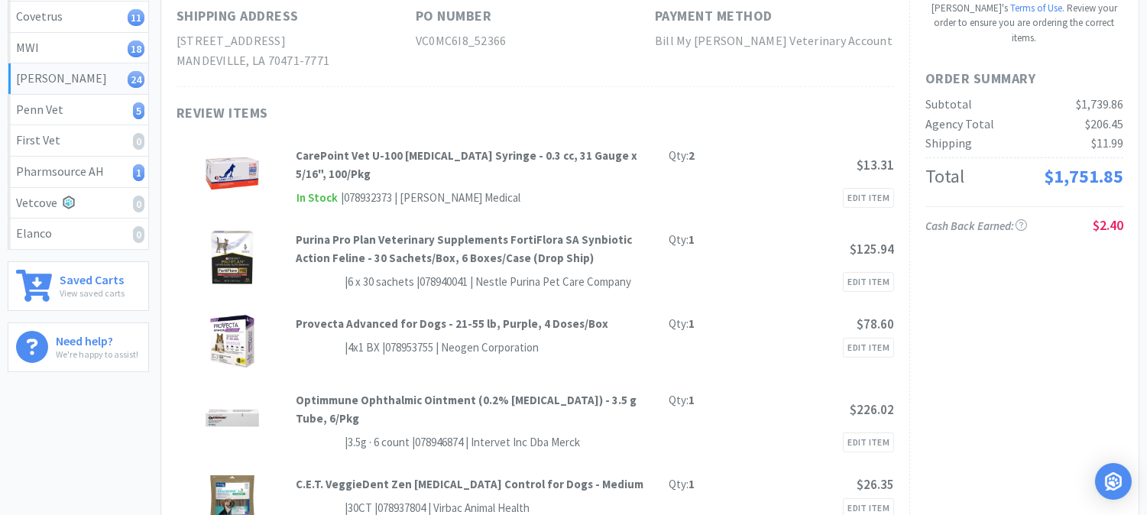
scroll to position [0, 0]
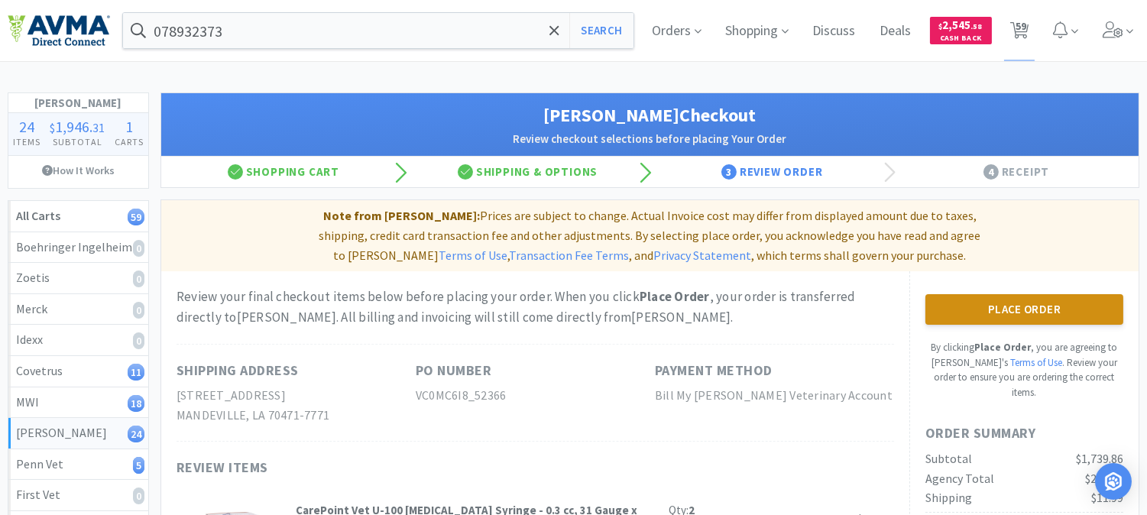
click at [1027, 294] on button "Place Order" at bounding box center [1025, 309] width 198 height 31
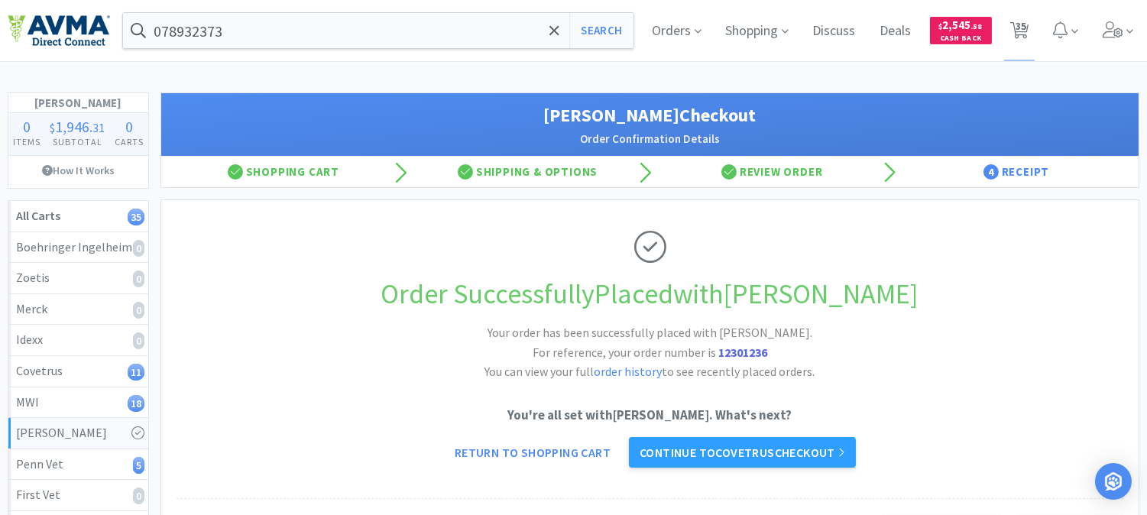
click at [748, 352] on strong "12301236" at bounding box center [743, 352] width 49 height 15
copy strong "12301236"
click at [1022, 28] on span "35" at bounding box center [1021, 25] width 11 height 61
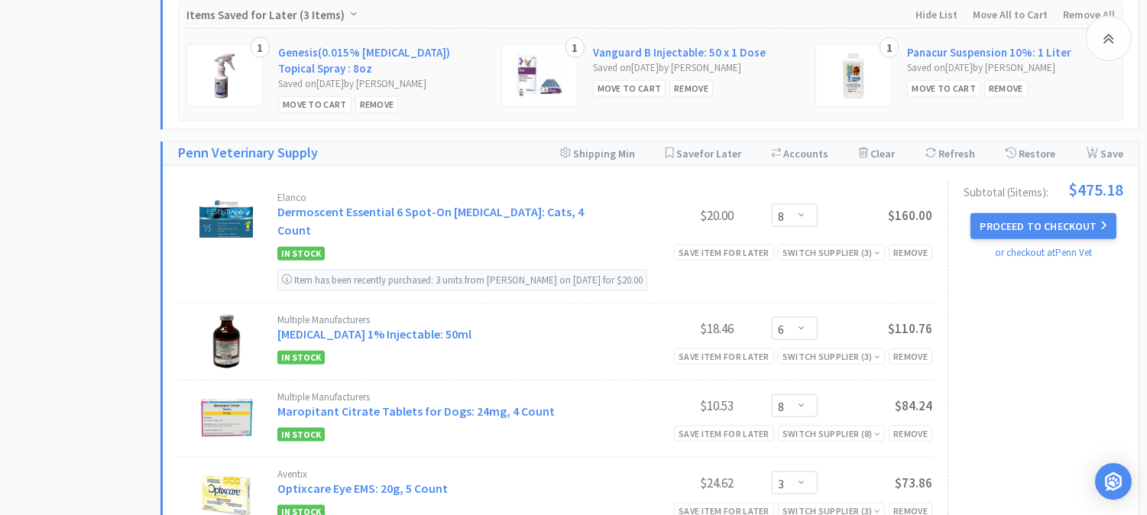
scroll to position [3482, 0]
click at [1030, 213] on button "Proceed to Checkout" at bounding box center [1043, 226] width 145 height 26
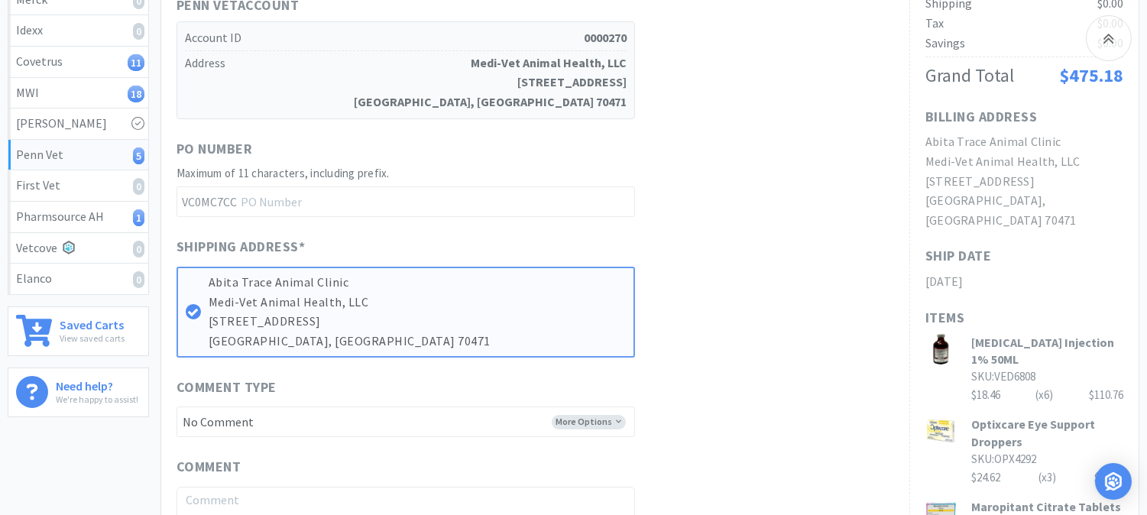
scroll to position [339, 0]
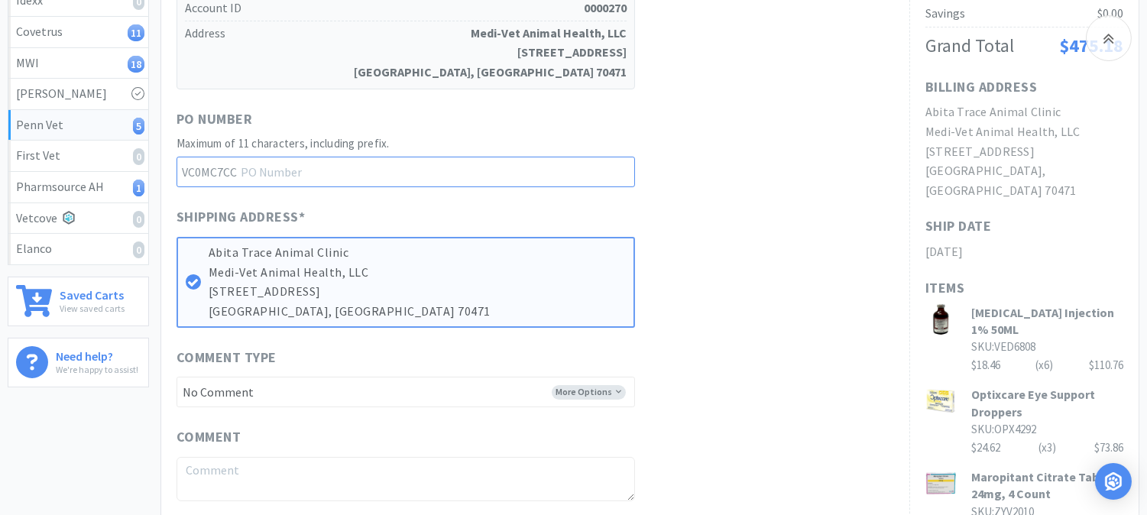
click at [303, 170] on input "text" at bounding box center [406, 172] width 459 height 31
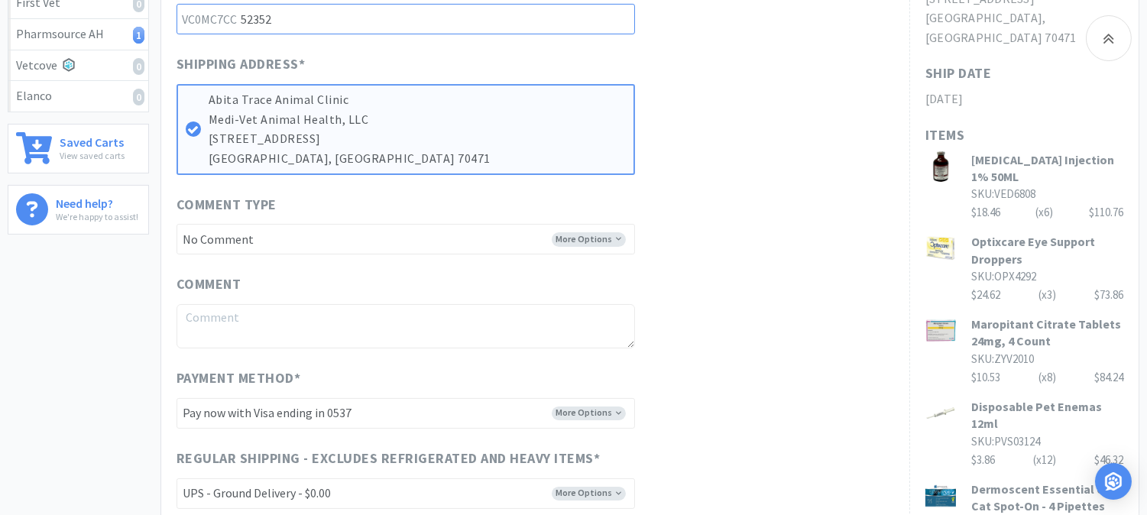
scroll to position [509, 0]
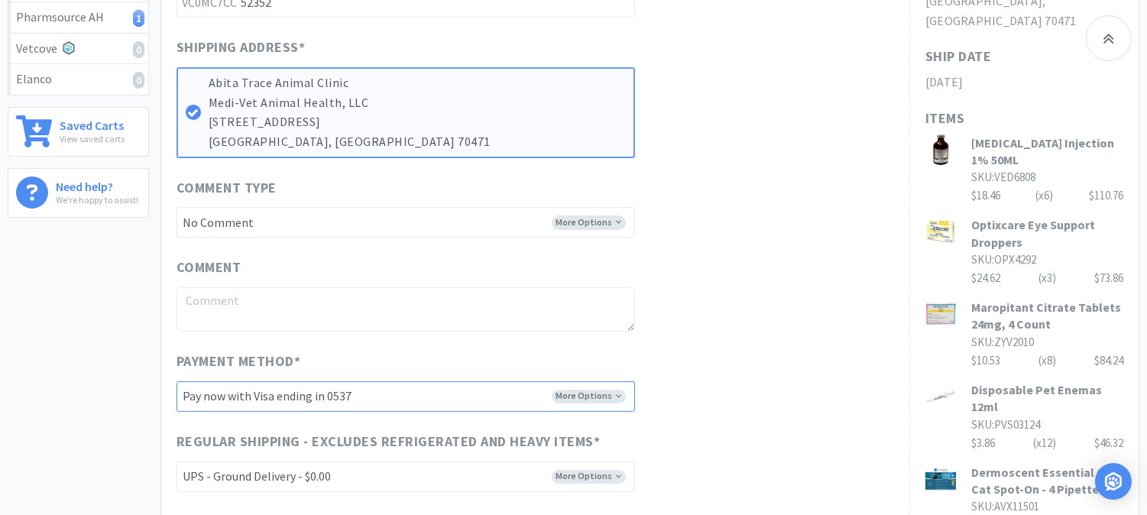
click at [606, 400] on select "-------- Pay now with Visa ending in 0537 Pay now with Visa ending in 4277 Pay …" at bounding box center [406, 396] width 459 height 31
click at [177, 381] on select "-------- Pay now with Visa ending in 0537 Pay now with Visa ending in 4277 Pay …" at bounding box center [406, 396] width 459 height 31
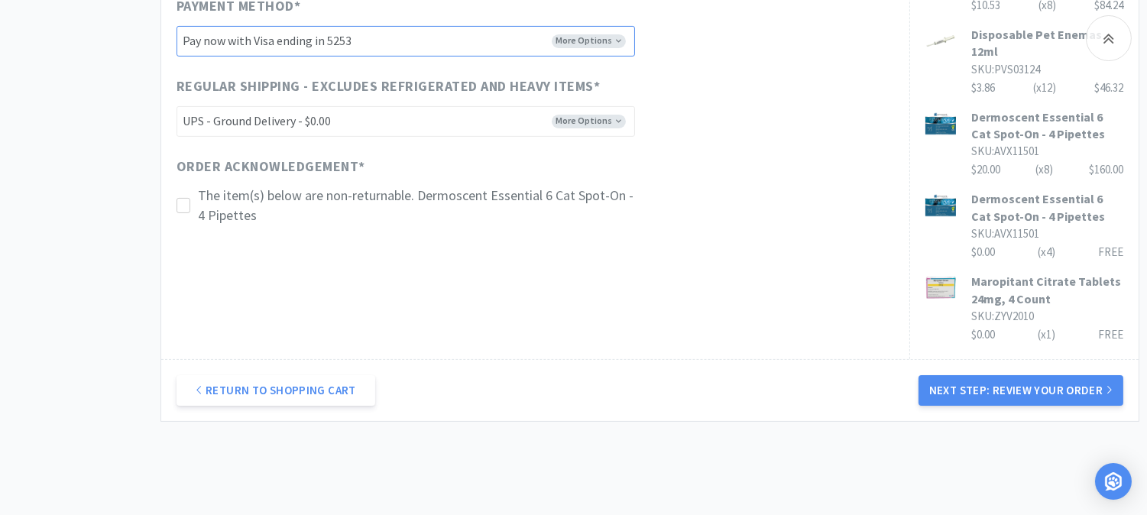
scroll to position [908, 0]
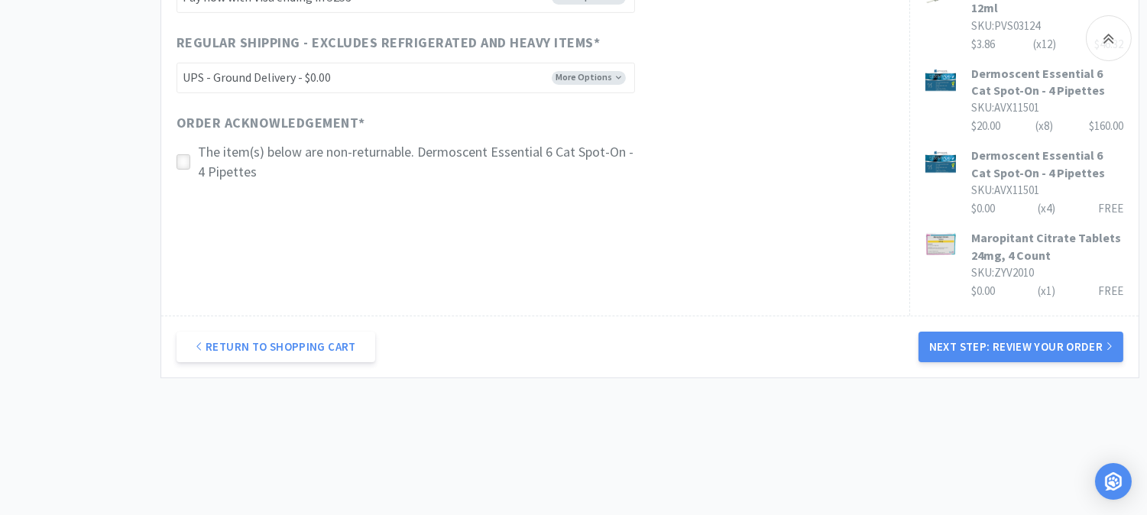
click at [179, 161] on icon at bounding box center [182, 162] width 11 height 11
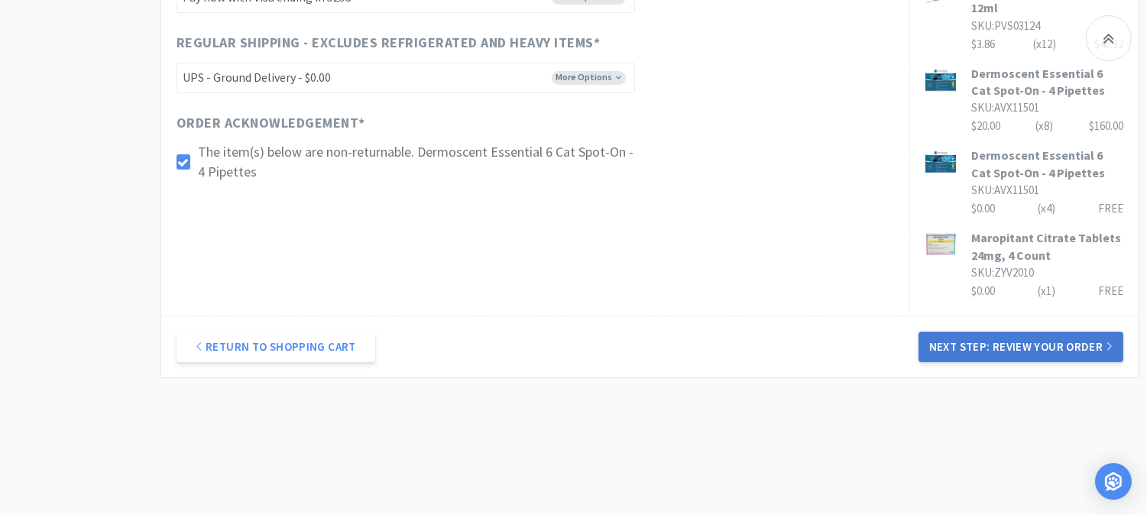
click at [1034, 332] on button "Next Step: Review Your Order" at bounding box center [1021, 347] width 205 height 31
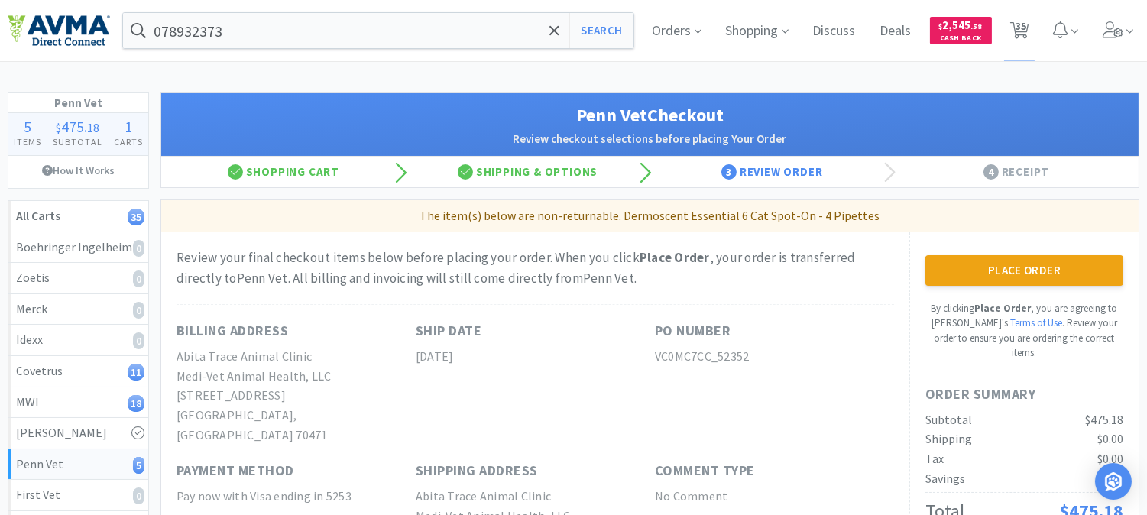
scroll to position [85, 0]
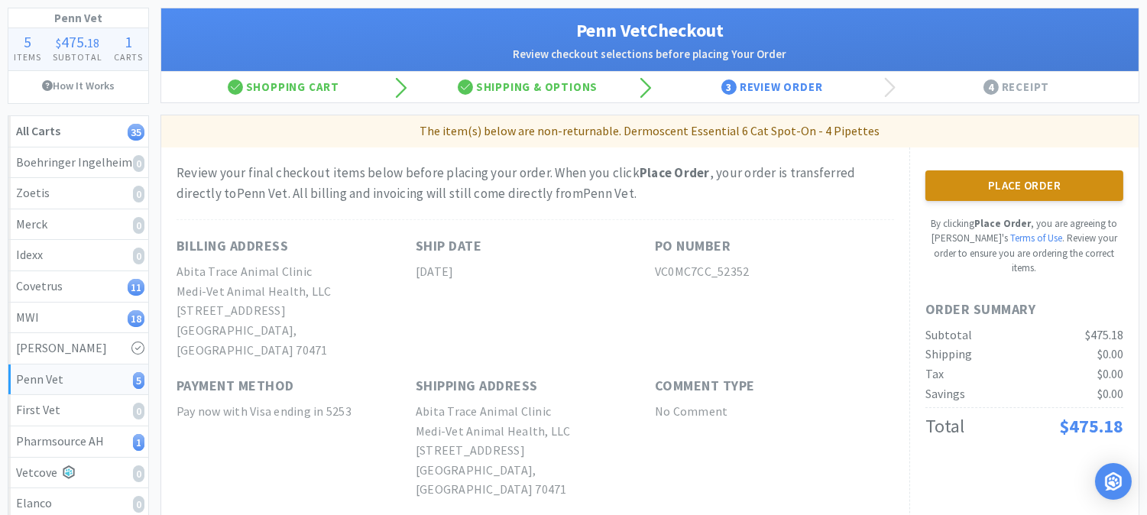
click at [1022, 188] on button "Place Order" at bounding box center [1025, 185] width 198 height 31
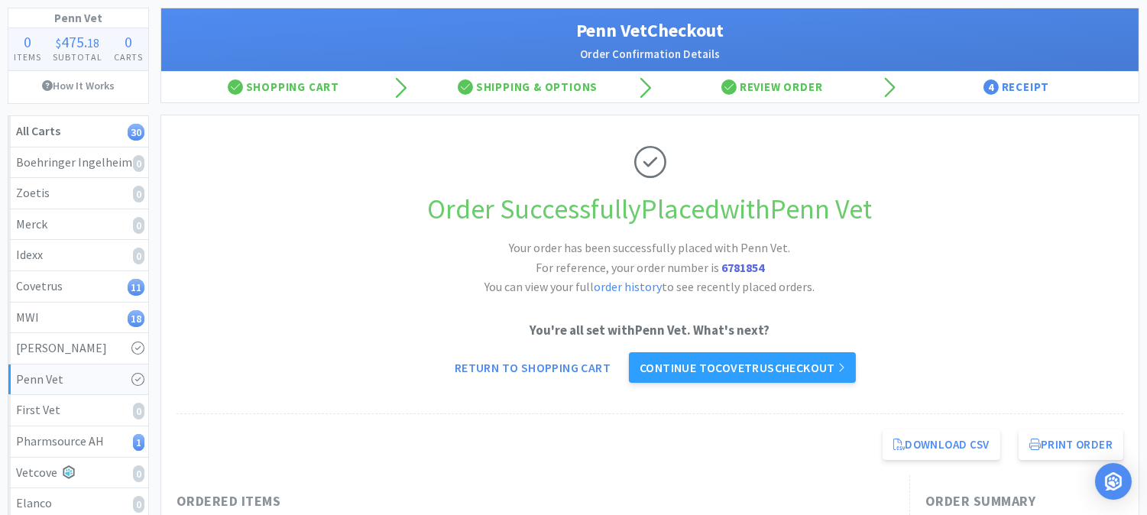
click at [749, 271] on strong "6781854" at bounding box center [743, 267] width 43 height 15
copy strong "6781854"
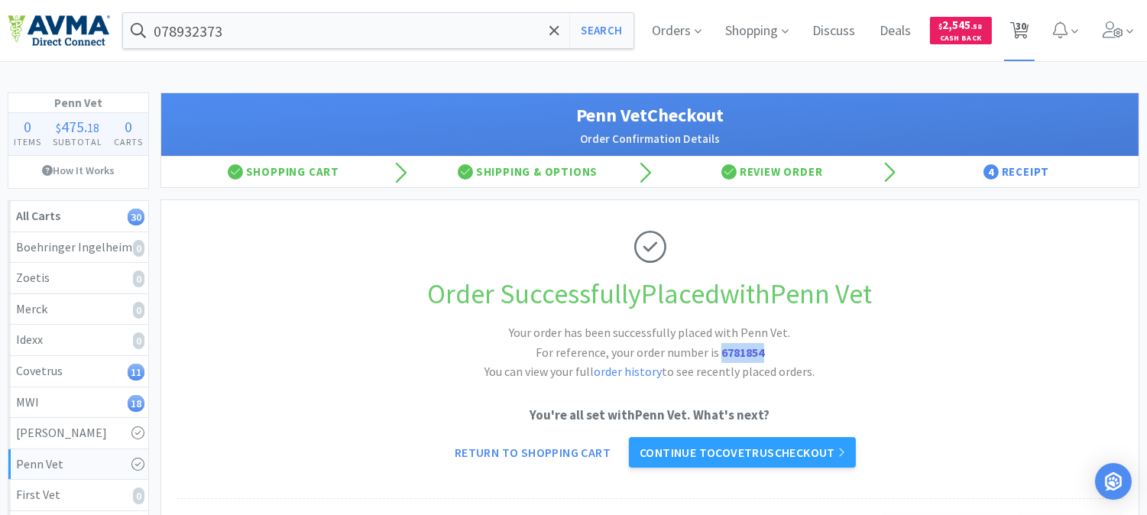
drag, startPoint x: 1027, startPoint y: 27, endPoint x: 1017, endPoint y: 31, distance: 10.6
click at [1027, 27] on span "30" at bounding box center [1021, 25] width 11 height 61
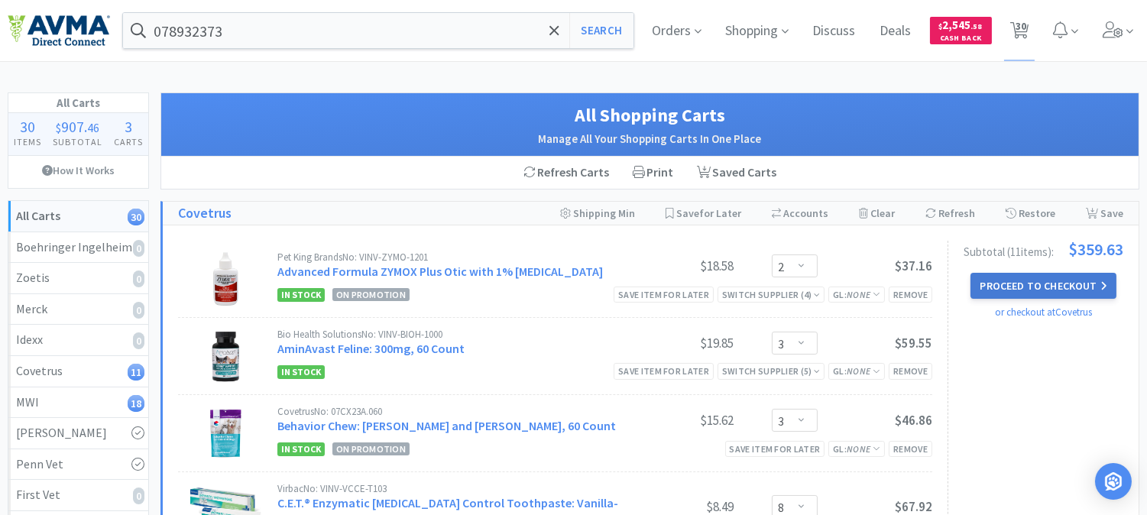
click at [1082, 279] on button "Proceed to Checkout" at bounding box center [1043, 286] width 145 height 26
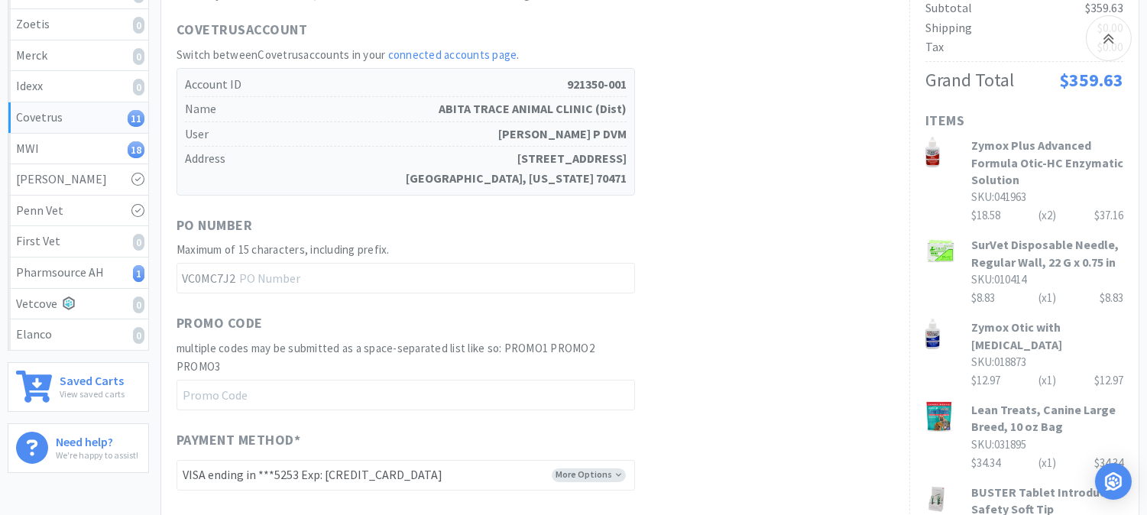
scroll to position [255, 0]
click at [298, 280] on input "text" at bounding box center [406, 277] width 459 height 31
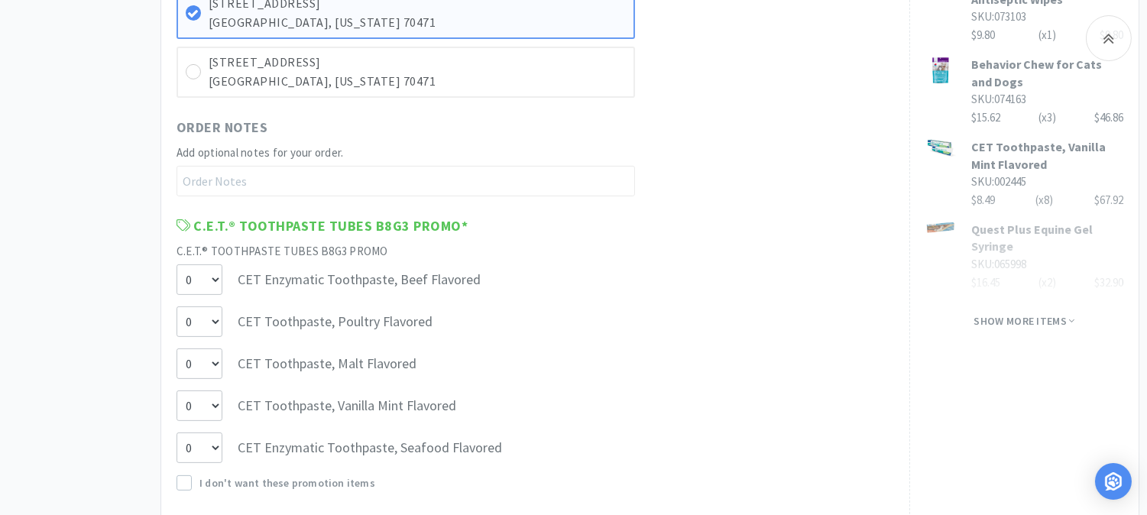
scroll to position [1104, 0]
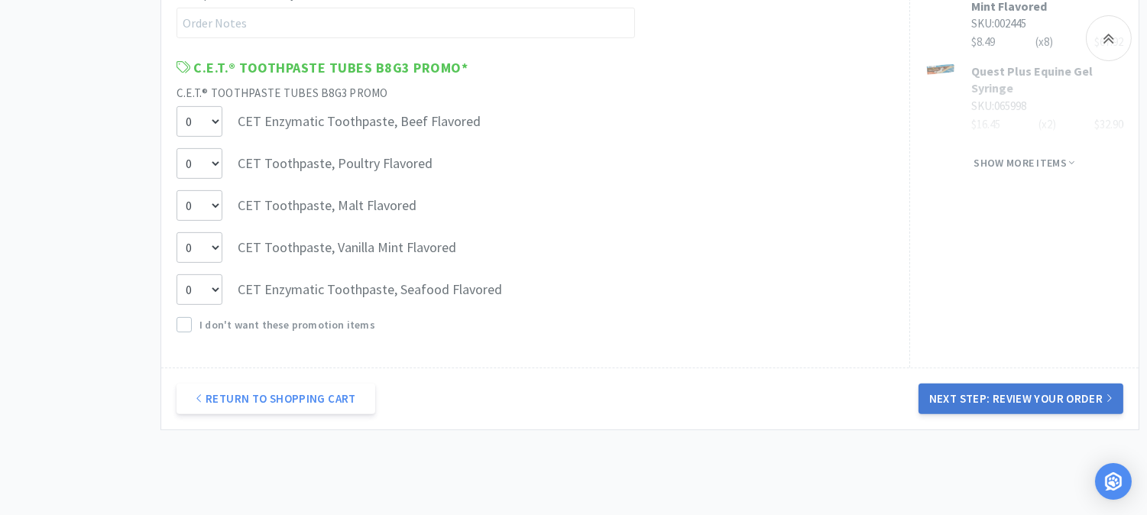
click at [1027, 392] on button "Next Step: Review Your Order" at bounding box center [1021, 399] width 205 height 31
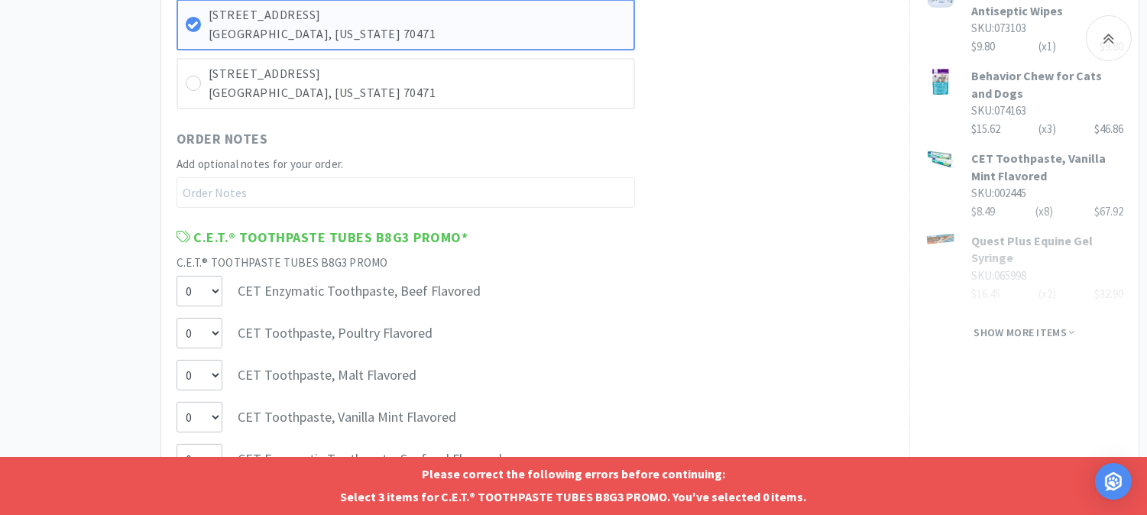
scroll to position [1019, 0]
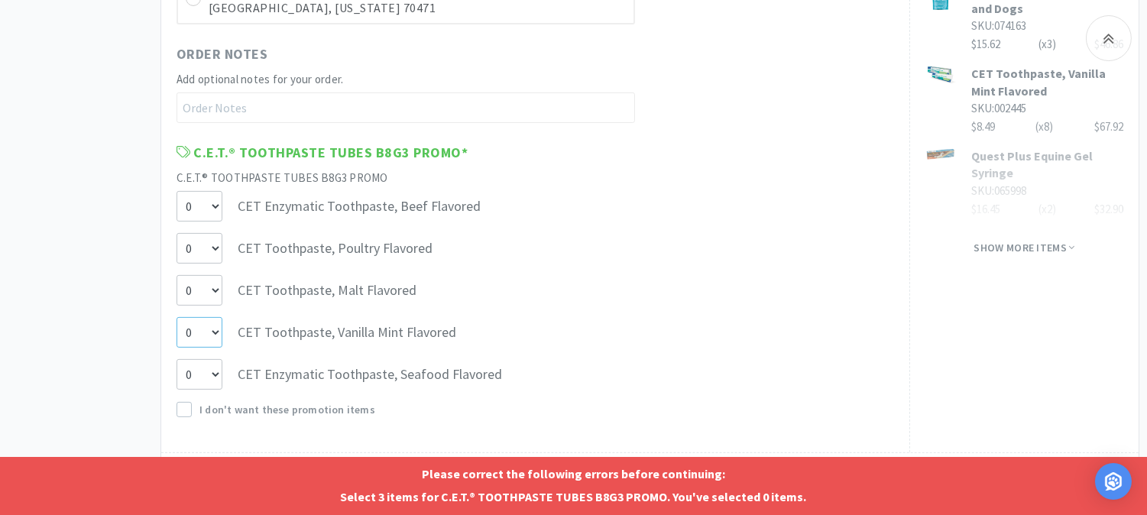
click at [213, 329] on select "0 1 2 3" at bounding box center [200, 332] width 46 height 31
click at [177, 317] on select "0 1 2 3" at bounding box center [200, 332] width 46 height 31
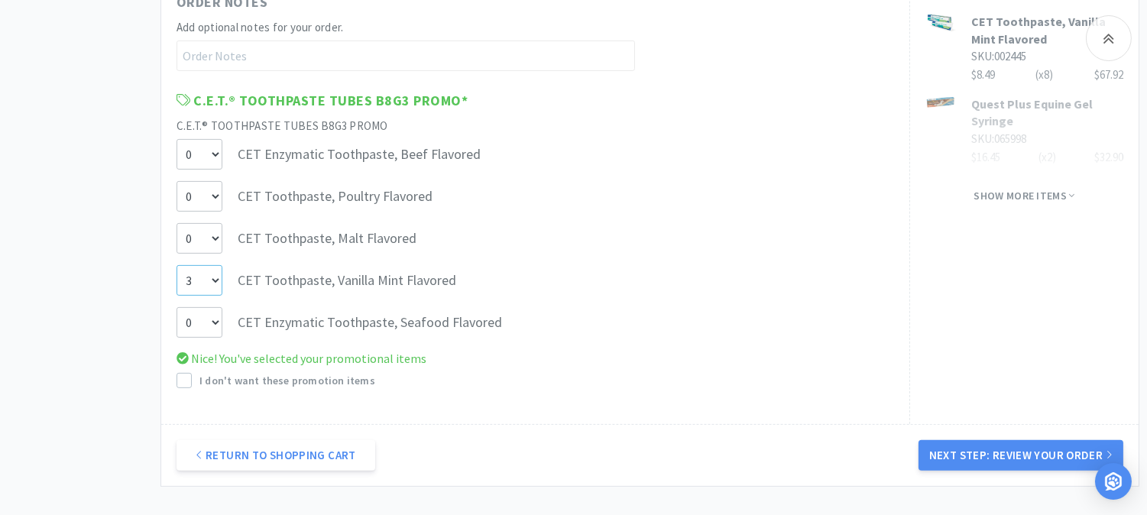
scroll to position [1111, 0]
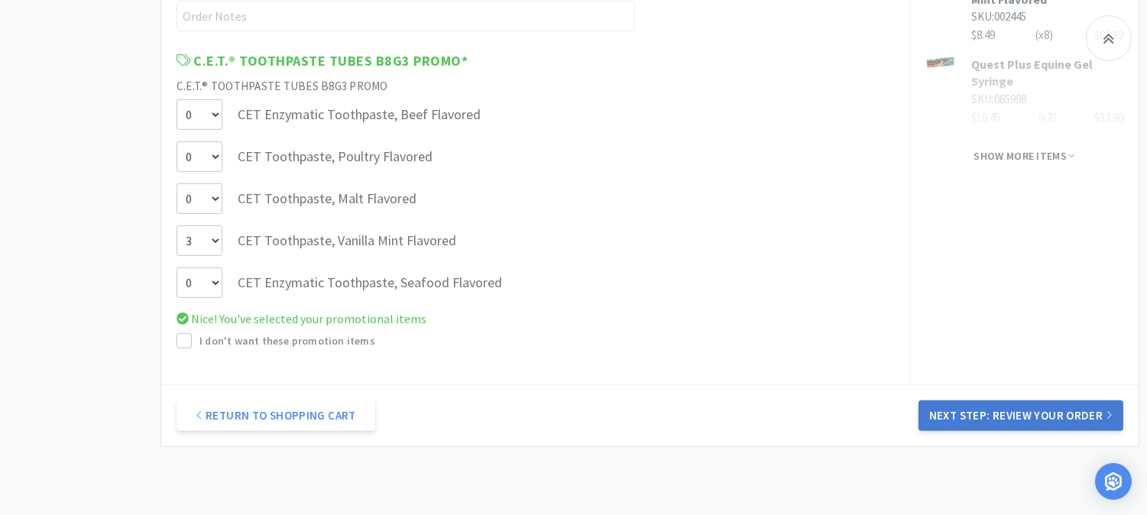
click at [1038, 402] on button "Next Step: Review Your Order" at bounding box center [1021, 416] width 205 height 31
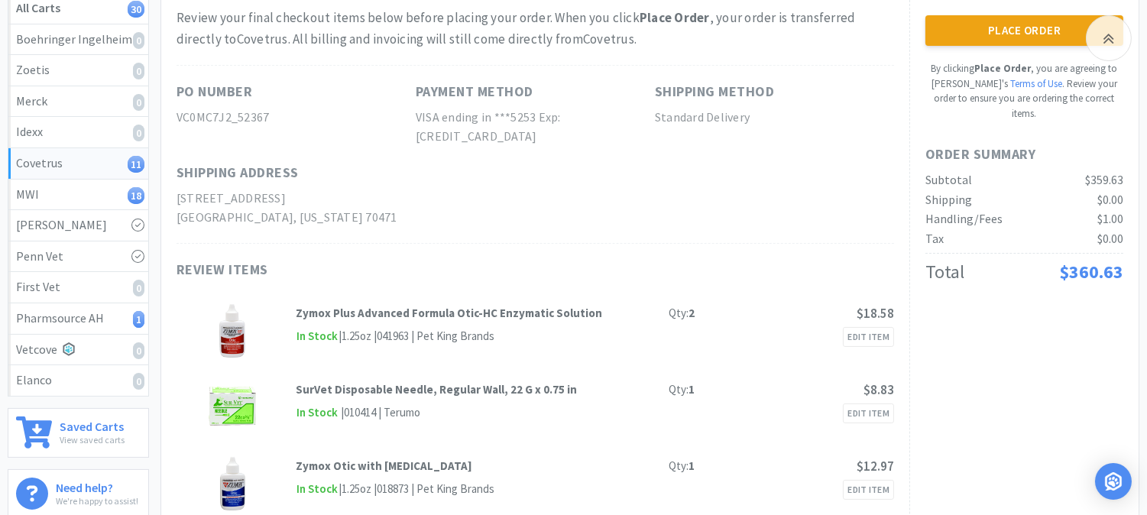
scroll to position [170, 0]
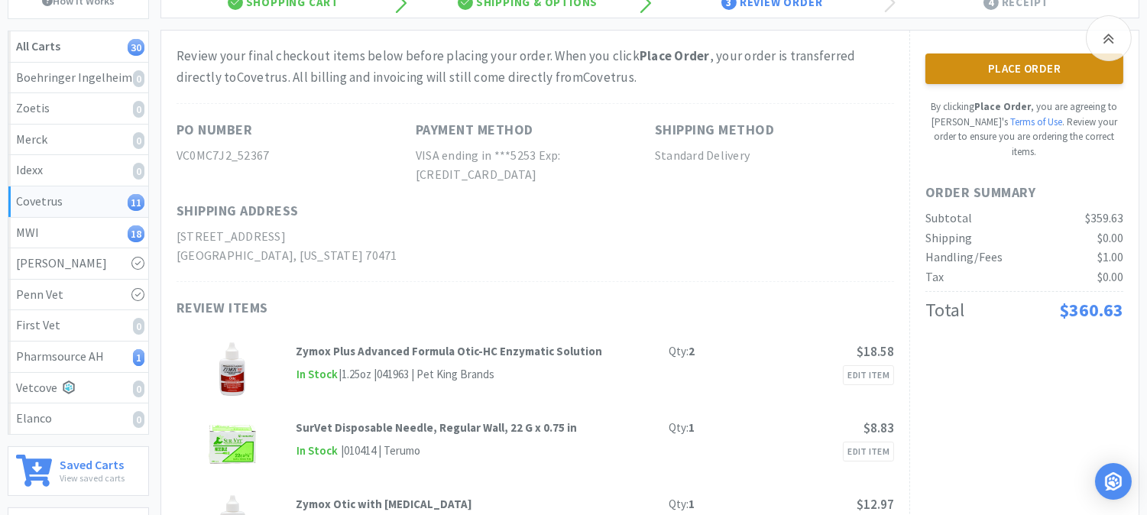
click at [1019, 71] on button "Place Order" at bounding box center [1025, 69] width 198 height 31
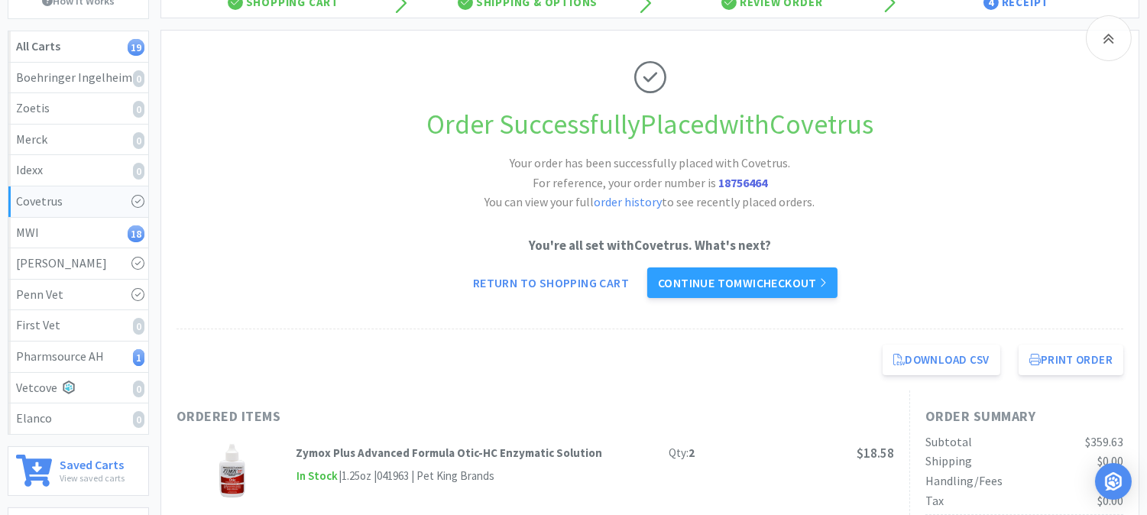
click at [731, 180] on strong "18756464" at bounding box center [743, 182] width 49 height 15
copy strong "18756464"
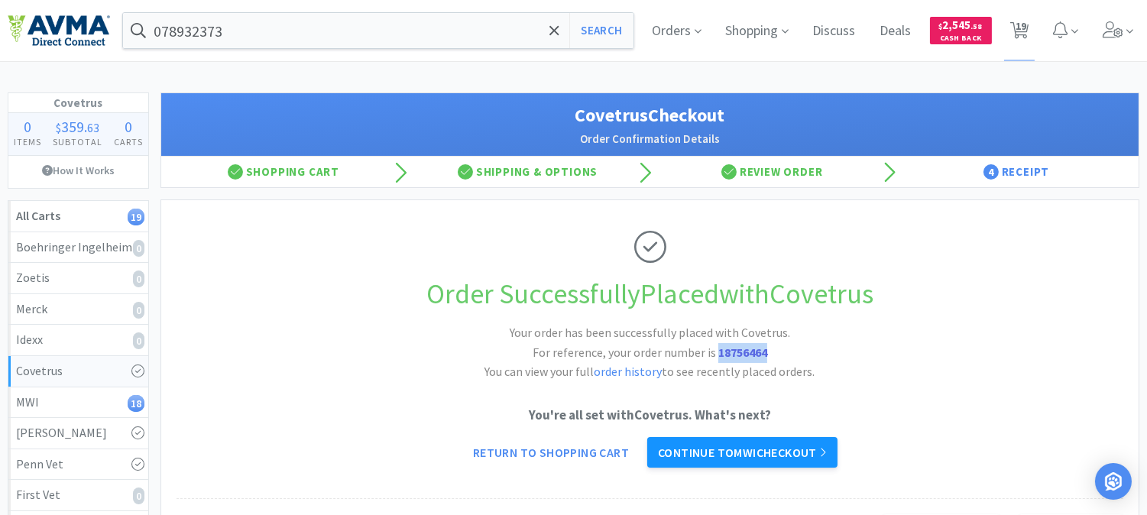
click at [760, 443] on link "Continue to MWI checkout" at bounding box center [742, 452] width 190 height 31
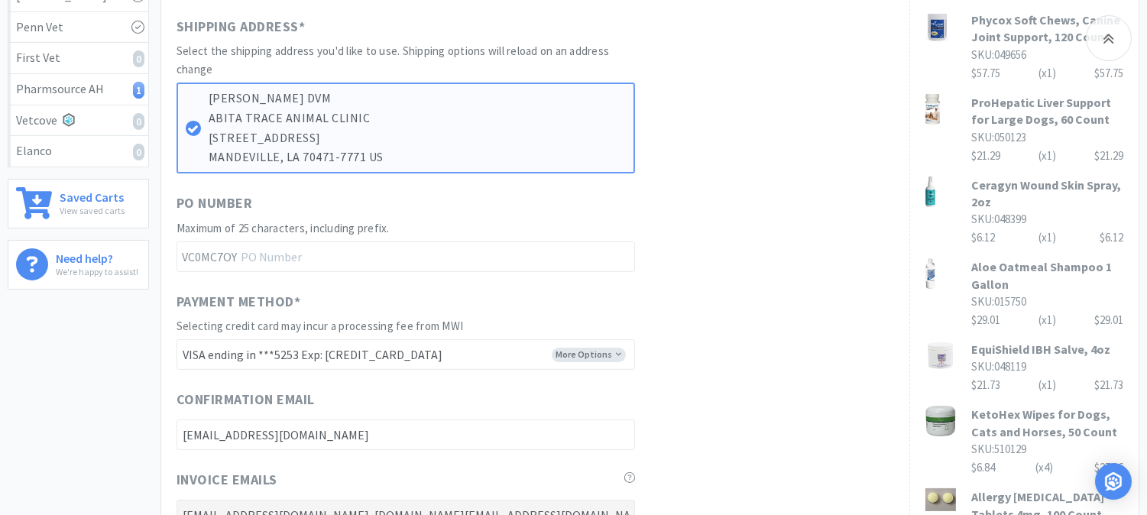
scroll to position [339, 0]
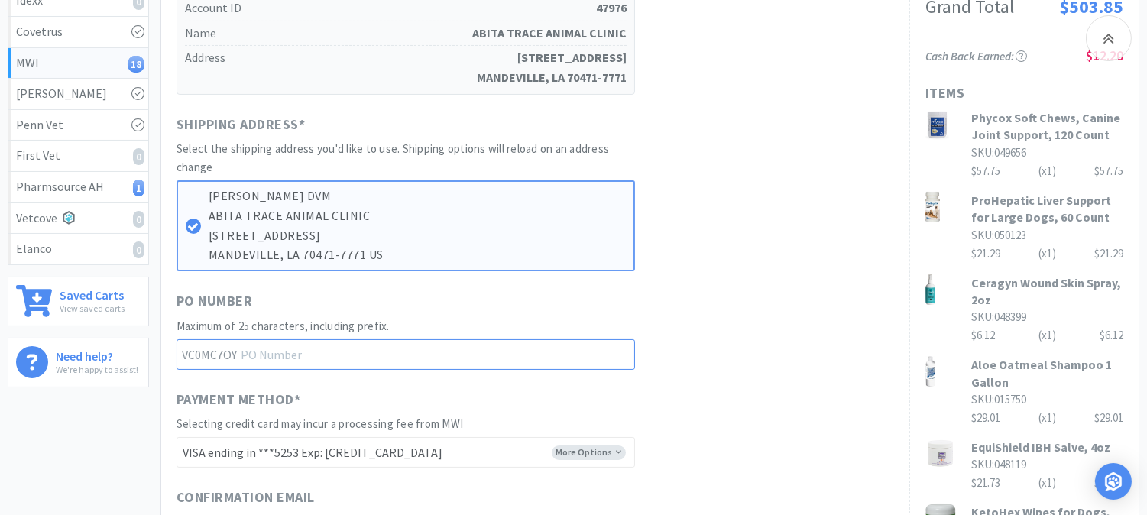
click at [300, 355] on input "text" at bounding box center [406, 354] width 459 height 31
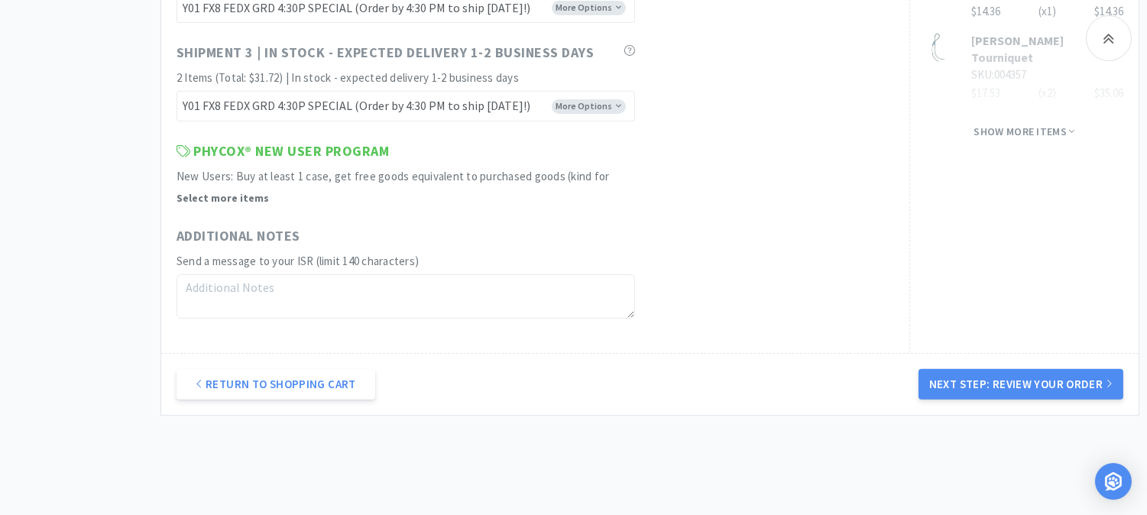
scroll to position [1189, 0]
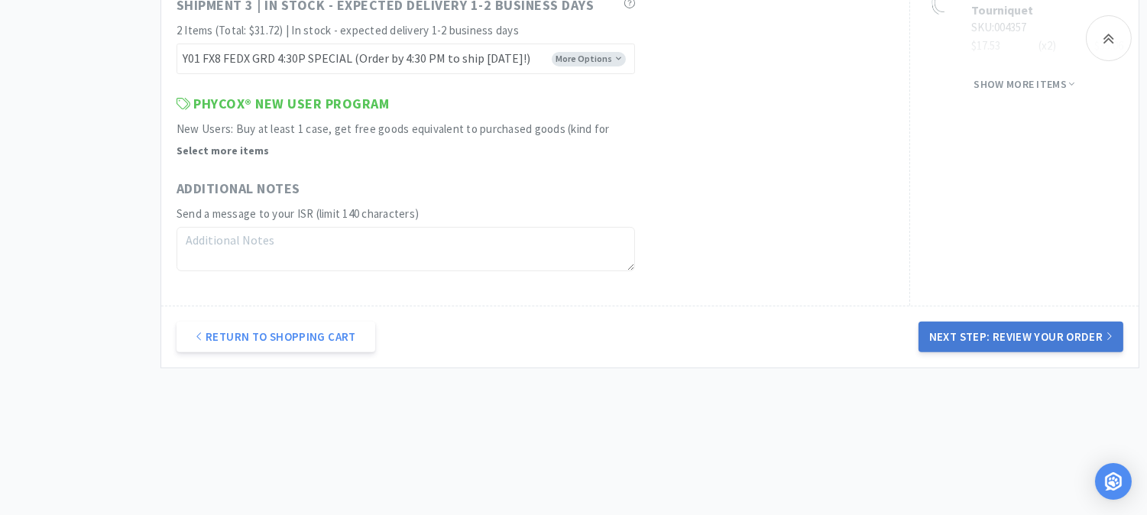
click at [997, 342] on button "Next Step: Review Your Order" at bounding box center [1021, 337] width 205 height 31
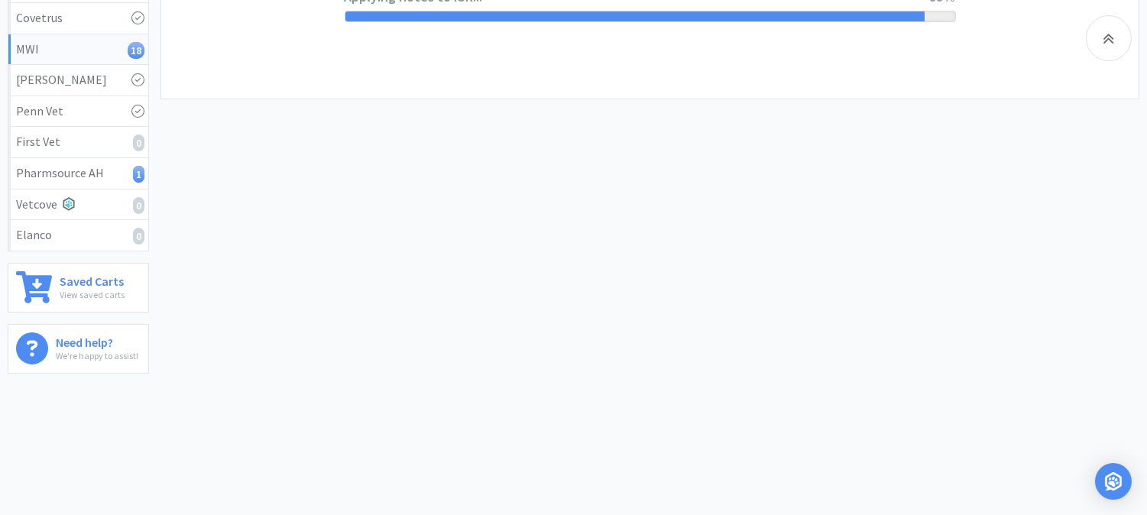
scroll to position [0, 0]
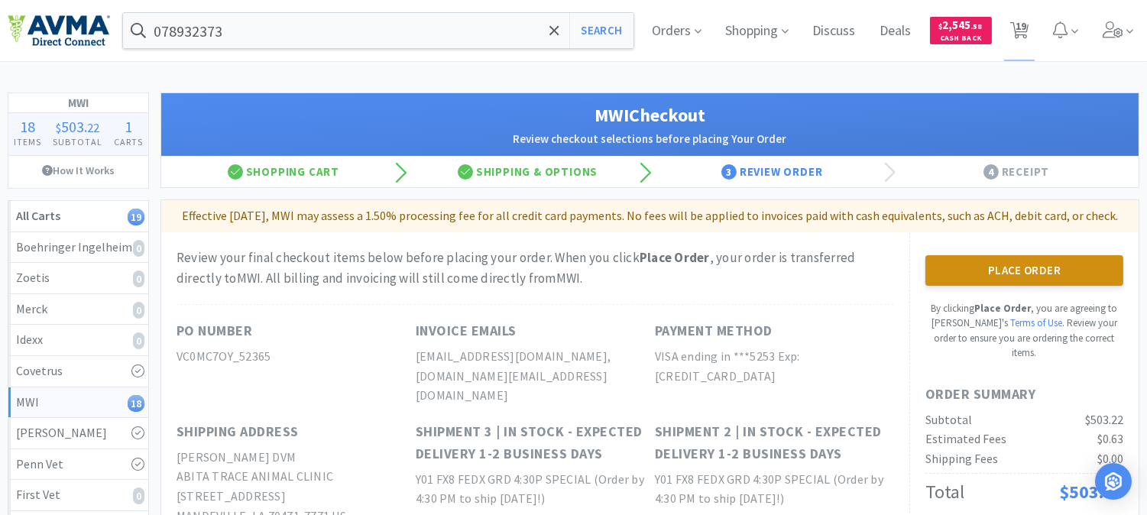
click at [1020, 286] on button "Place Order" at bounding box center [1025, 270] width 198 height 31
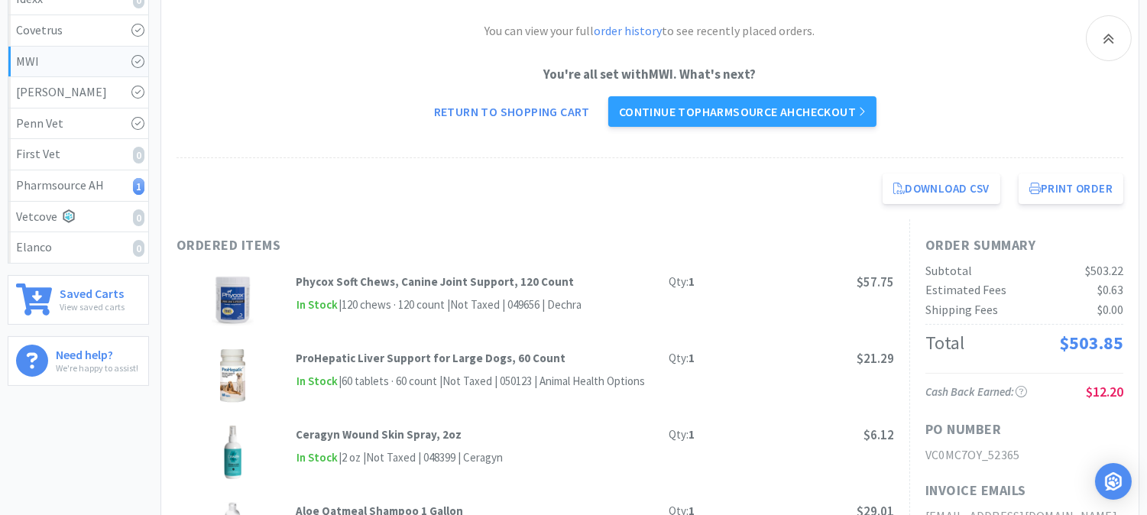
scroll to position [339, 0]
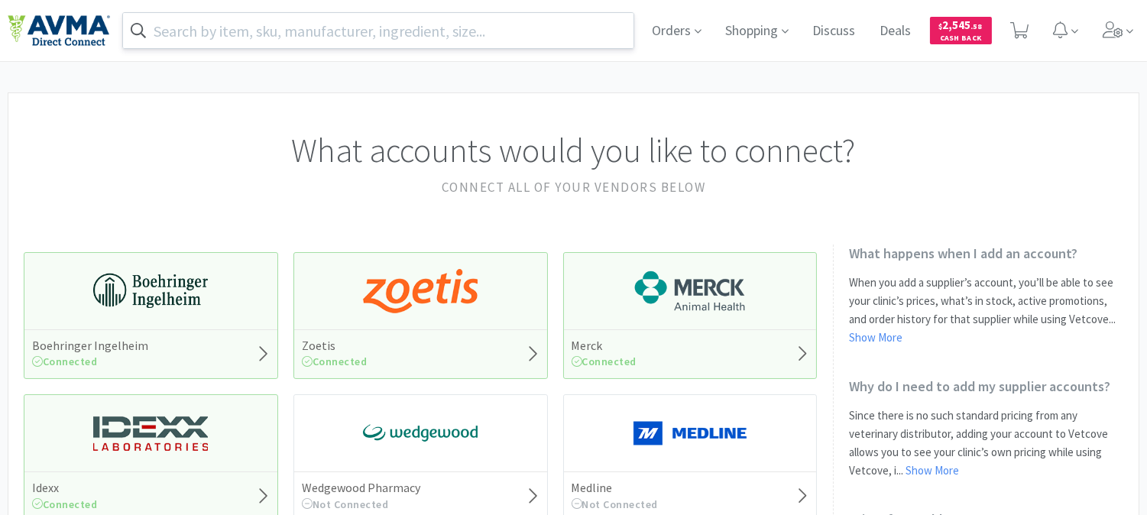
click at [243, 34] on input "text" at bounding box center [378, 30] width 511 height 35
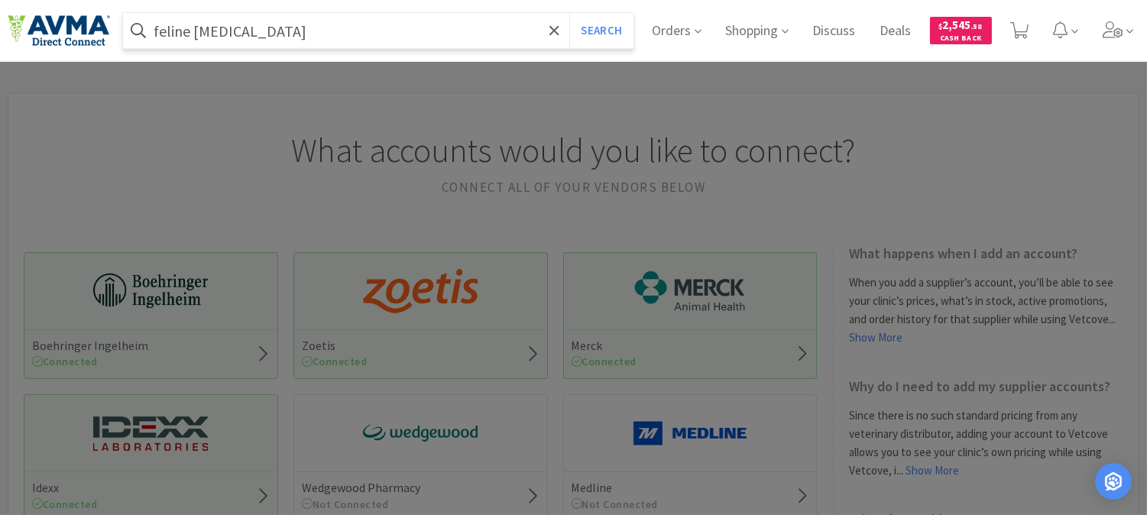
type input "feline bordetella"
click at [570, 13] on button "Search" at bounding box center [601, 30] width 63 height 35
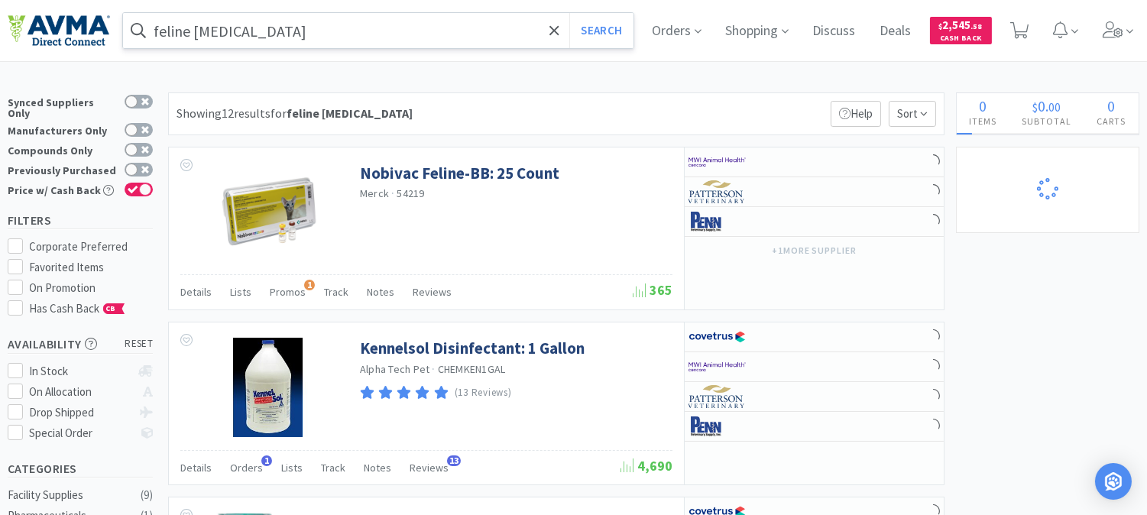
select select "1"
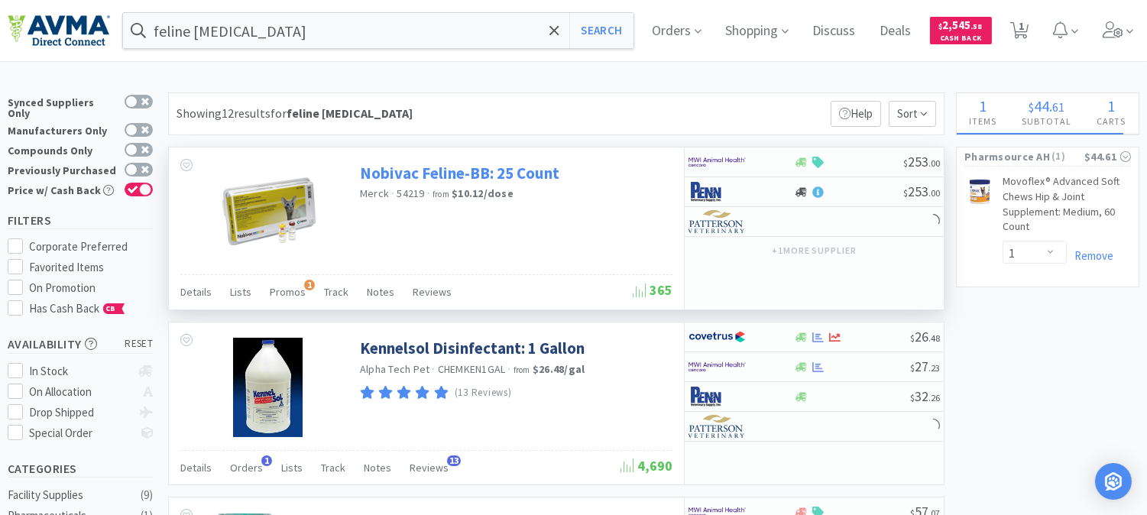
click at [469, 179] on link "Nobivac Feline-BB: 25 Count" at bounding box center [460, 173] width 200 height 21
